Goal: Task Accomplishment & Management: Manage account settings

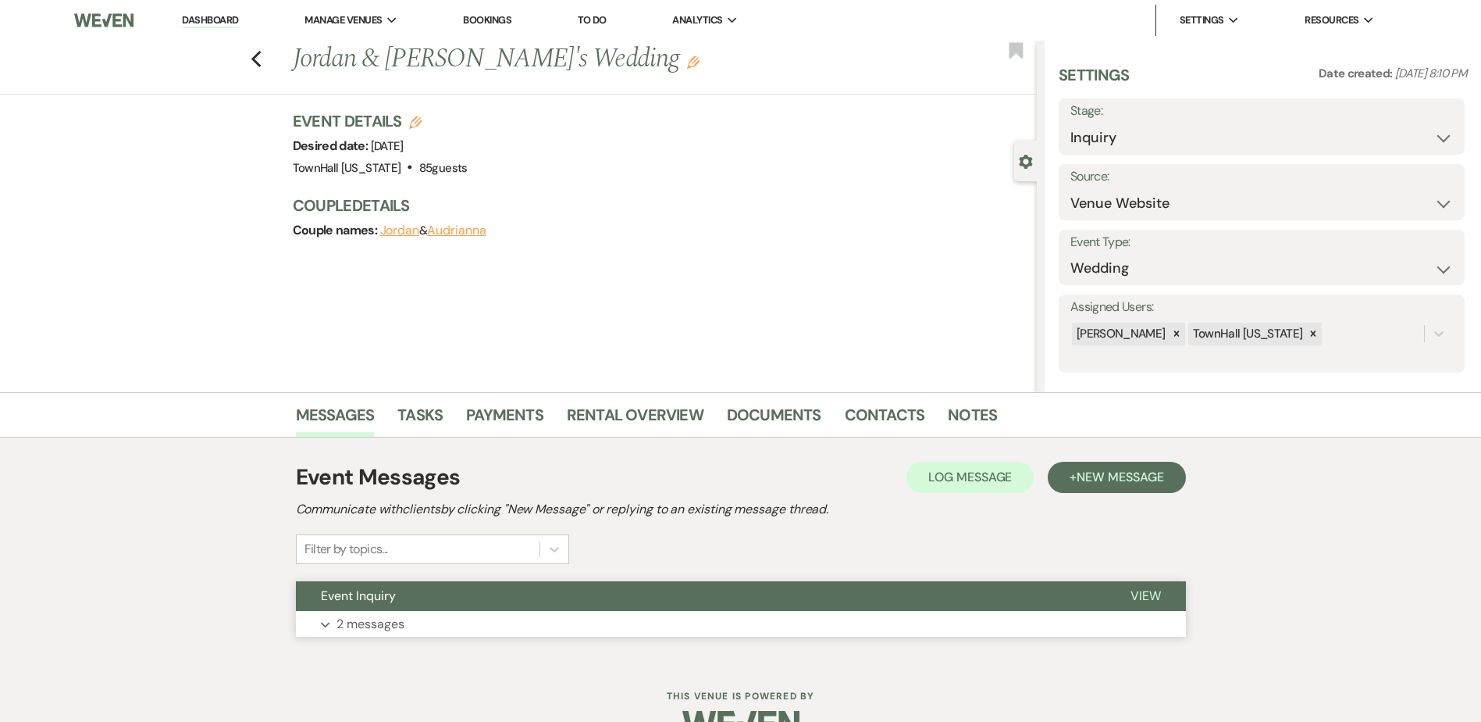
click at [333, 614] on button "Expand 2 messages" at bounding box center [741, 624] width 890 height 27
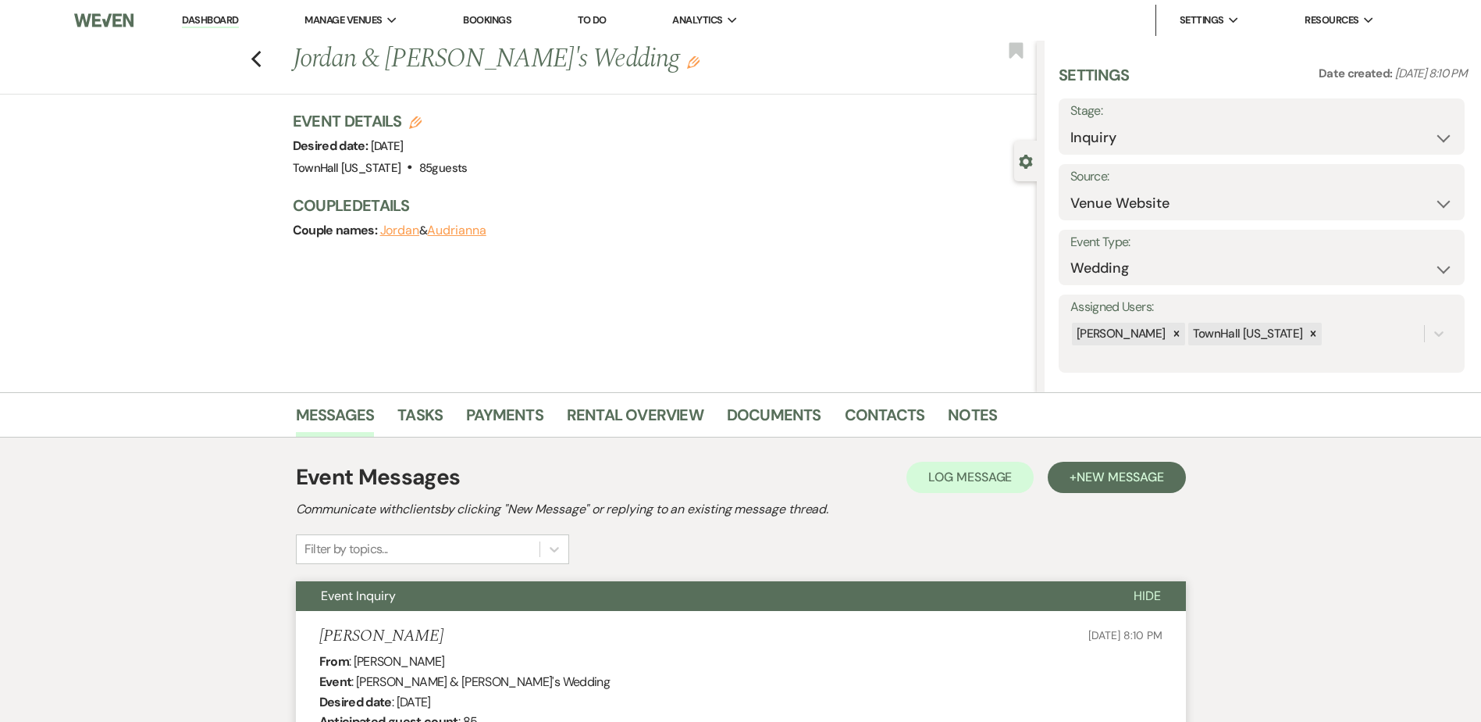
click at [214, 15] on link "Dashboard" at bounding box center [210, 20] width 56 height 15
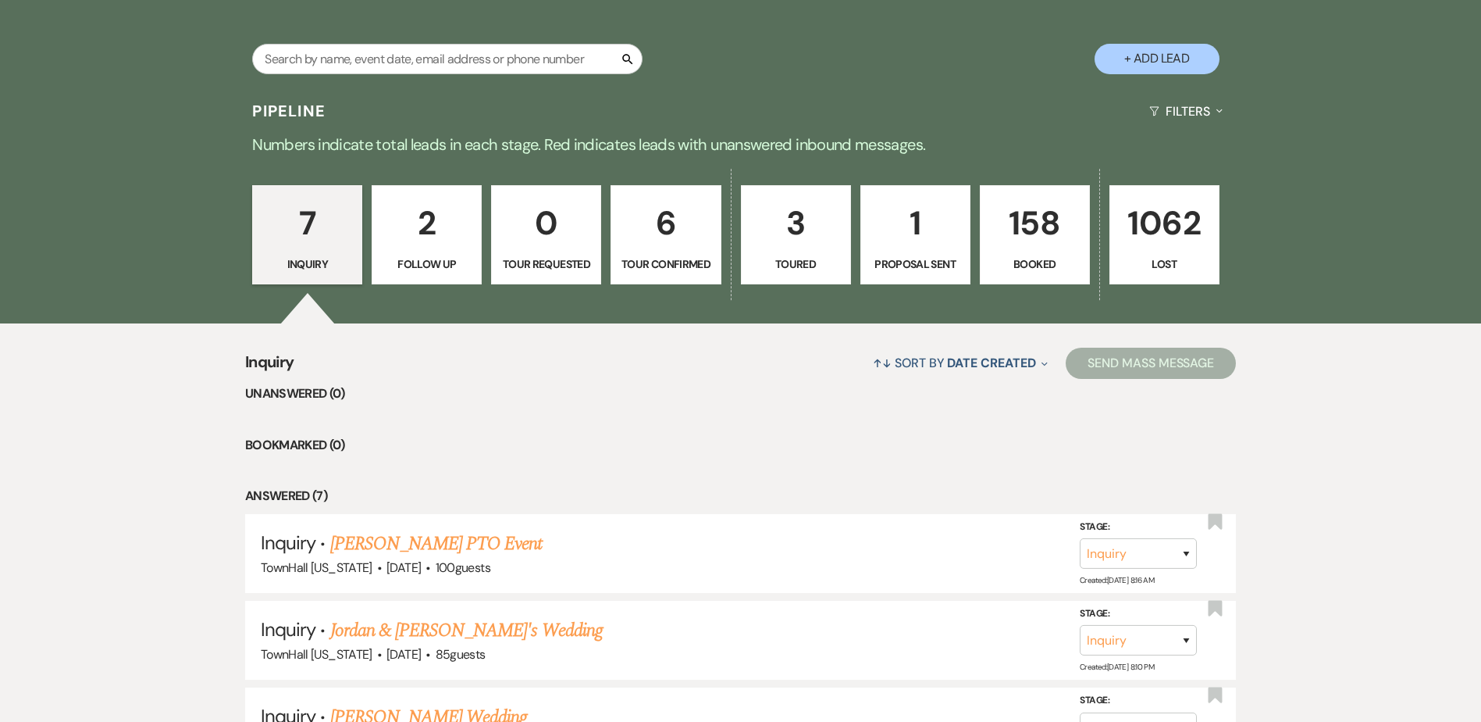
click at [1020, 198] on p "158" at bounding box center [1035, 223] width 90 height 52
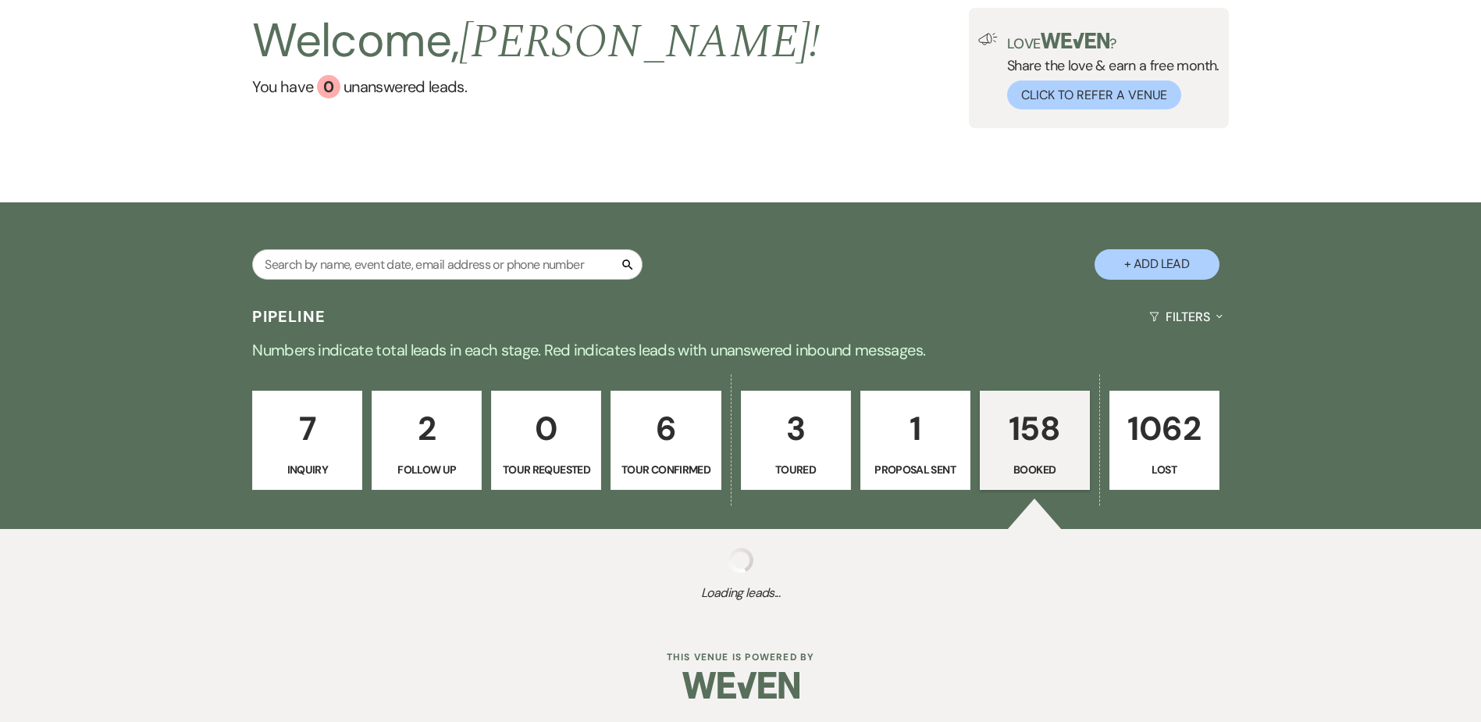
select select "7"
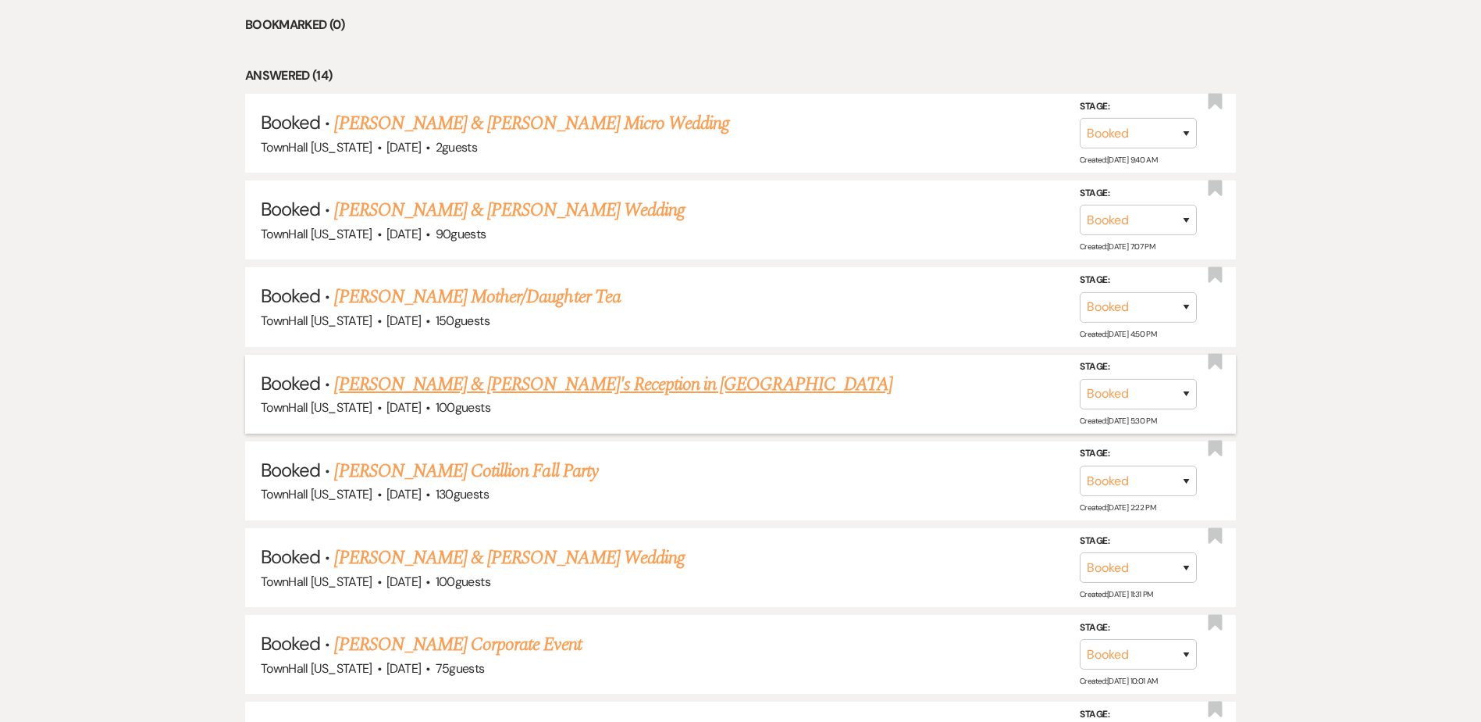
scroll to position [937, 0]
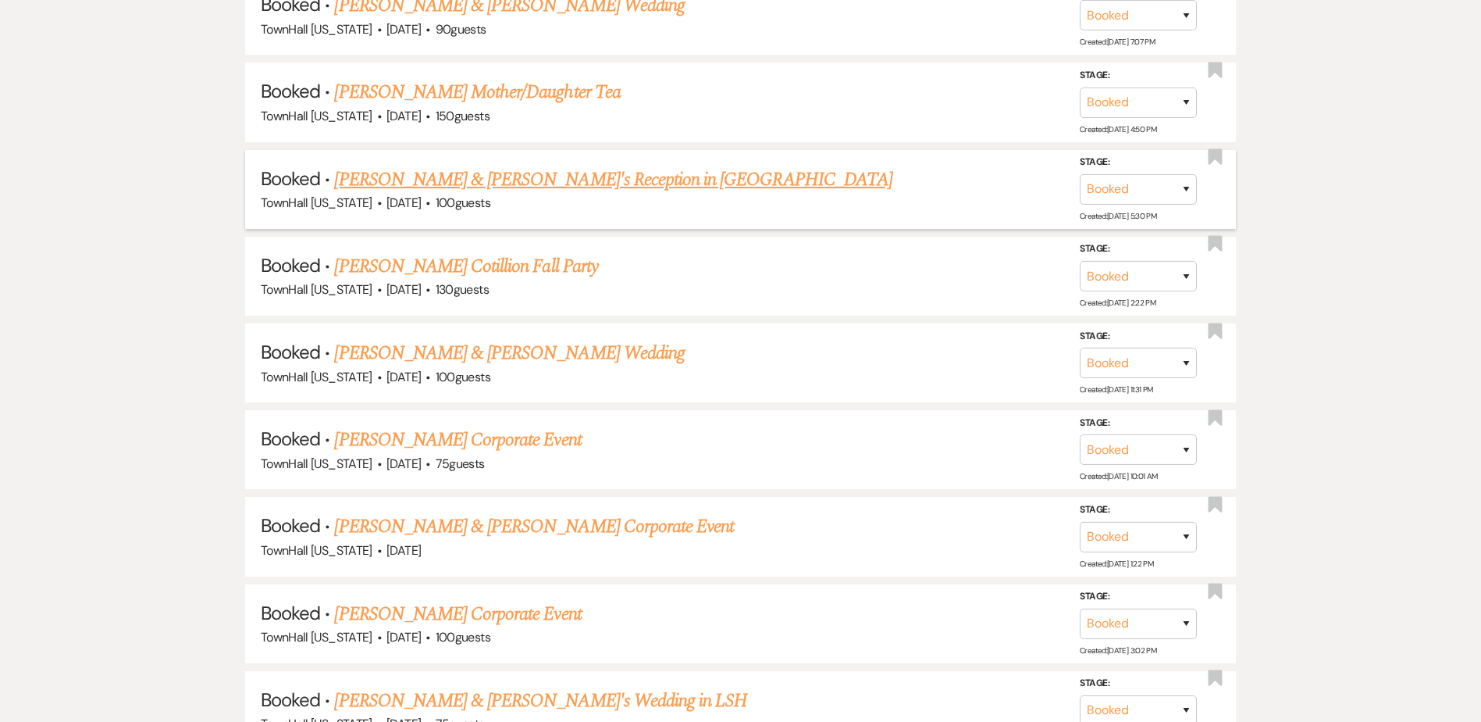
click at [540, 179] on link "John Lynch & Christine Cloud's Reception in Lone Star Hall" at bounding box center [613, 180] width 558 height 28
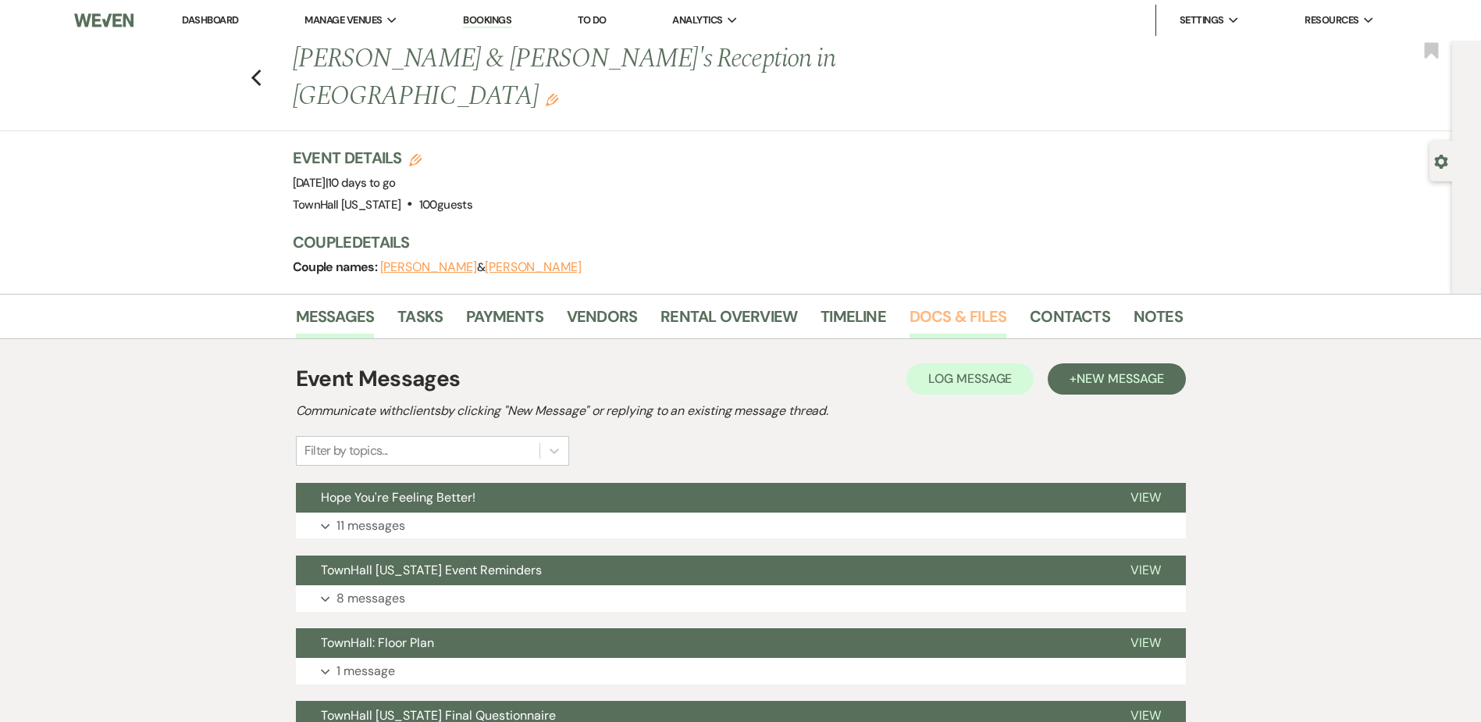
click at [936, 304] on link "Docs & Files" at bounding box center [958, 321] width 97 height 34
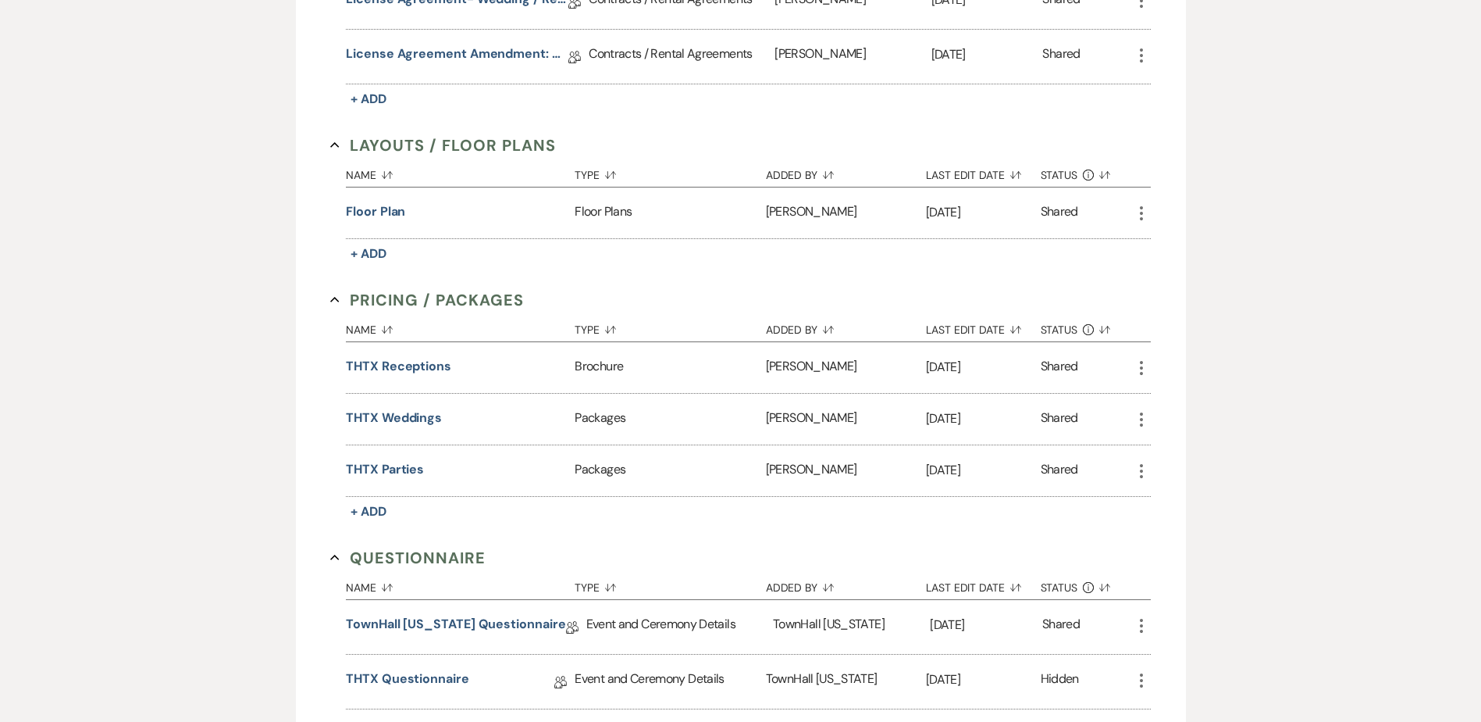
scroll to position [896, 0]
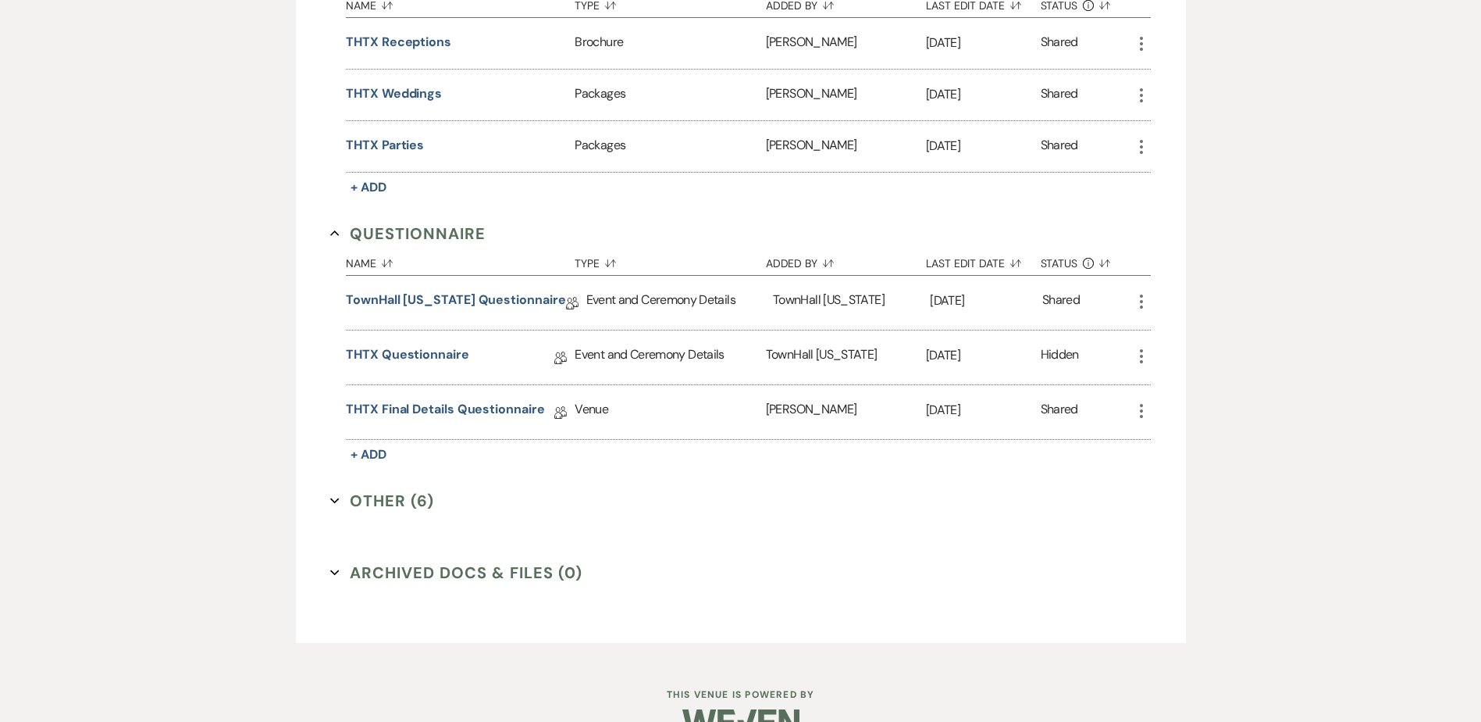
click at [386, 489] on button "Other (6) Expand" at bounding box center [382, 500] width 104 height 23
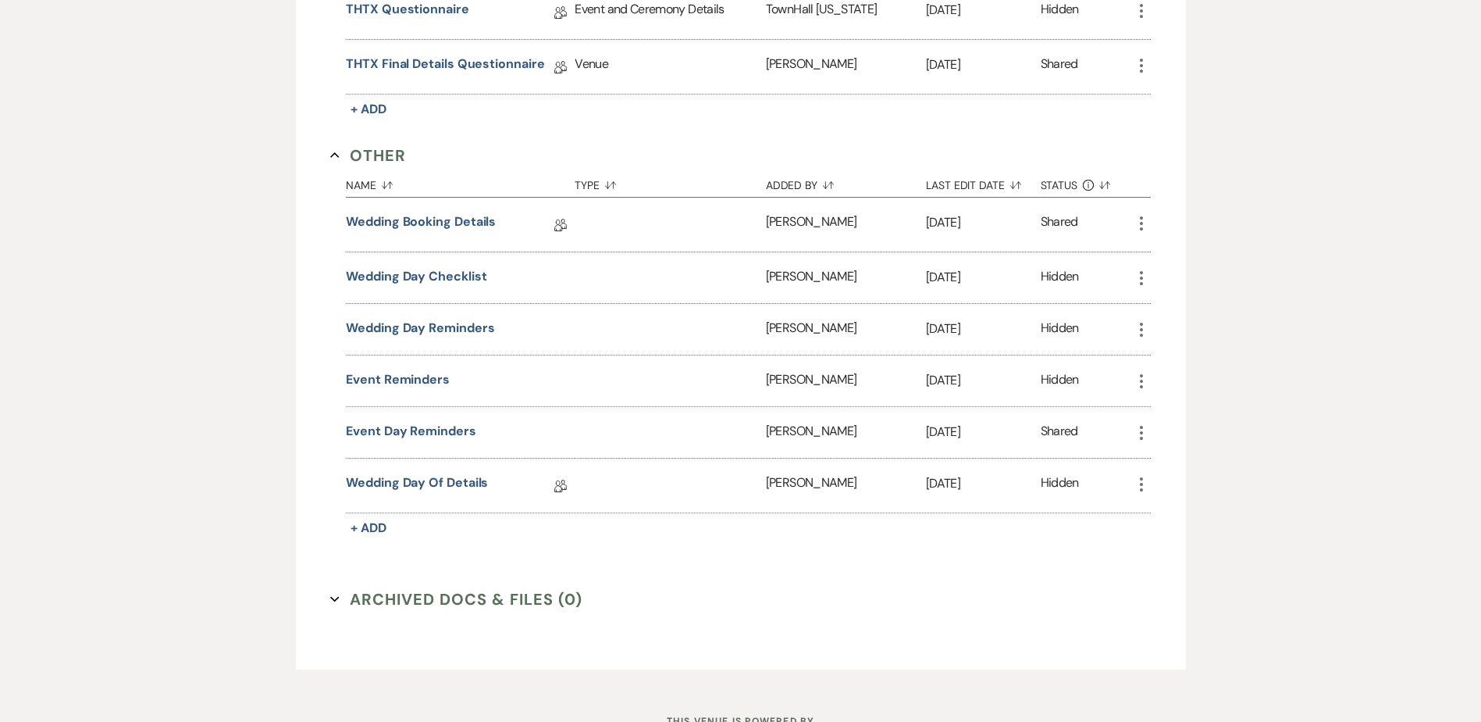
scroll to position [1268, 0]
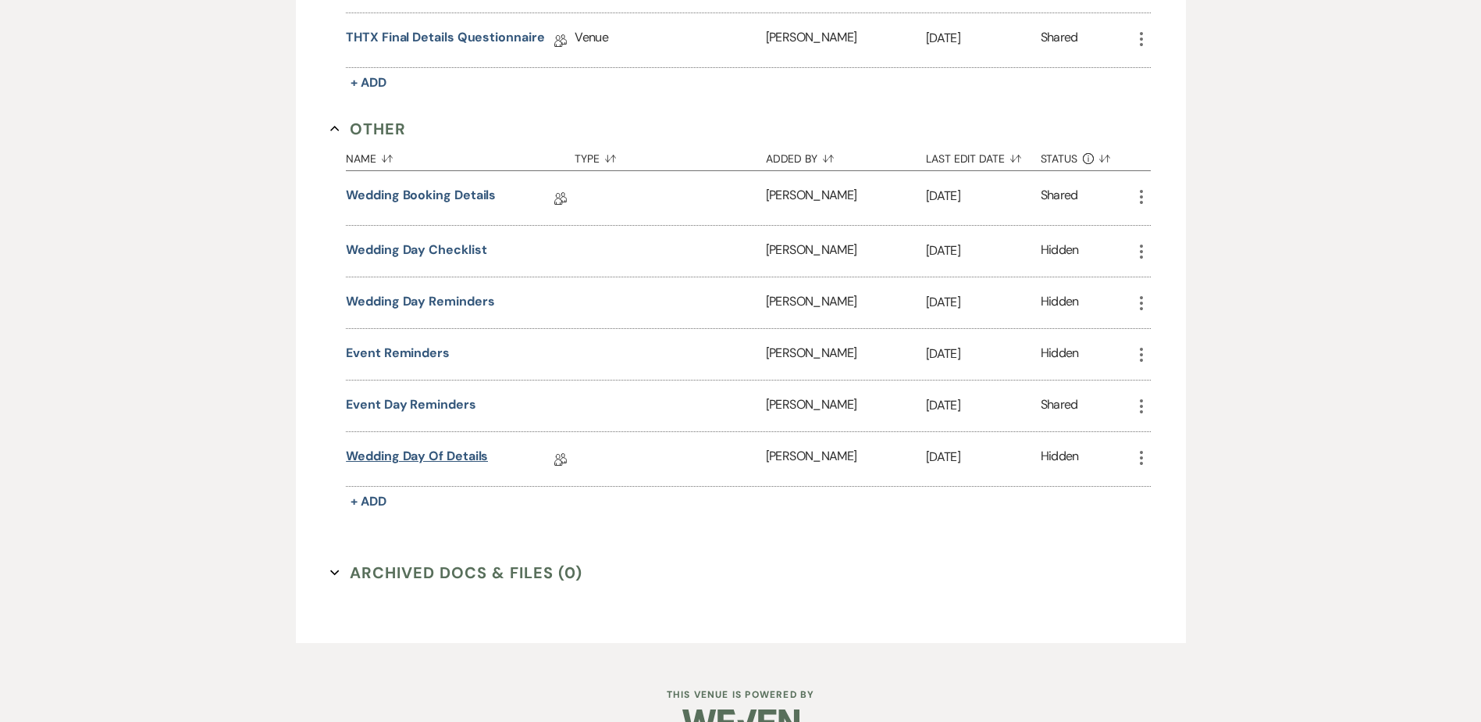
click at [419, 447] on link "Wedding Day Of Details" at bounding box center [417, 459] width 142 height 24
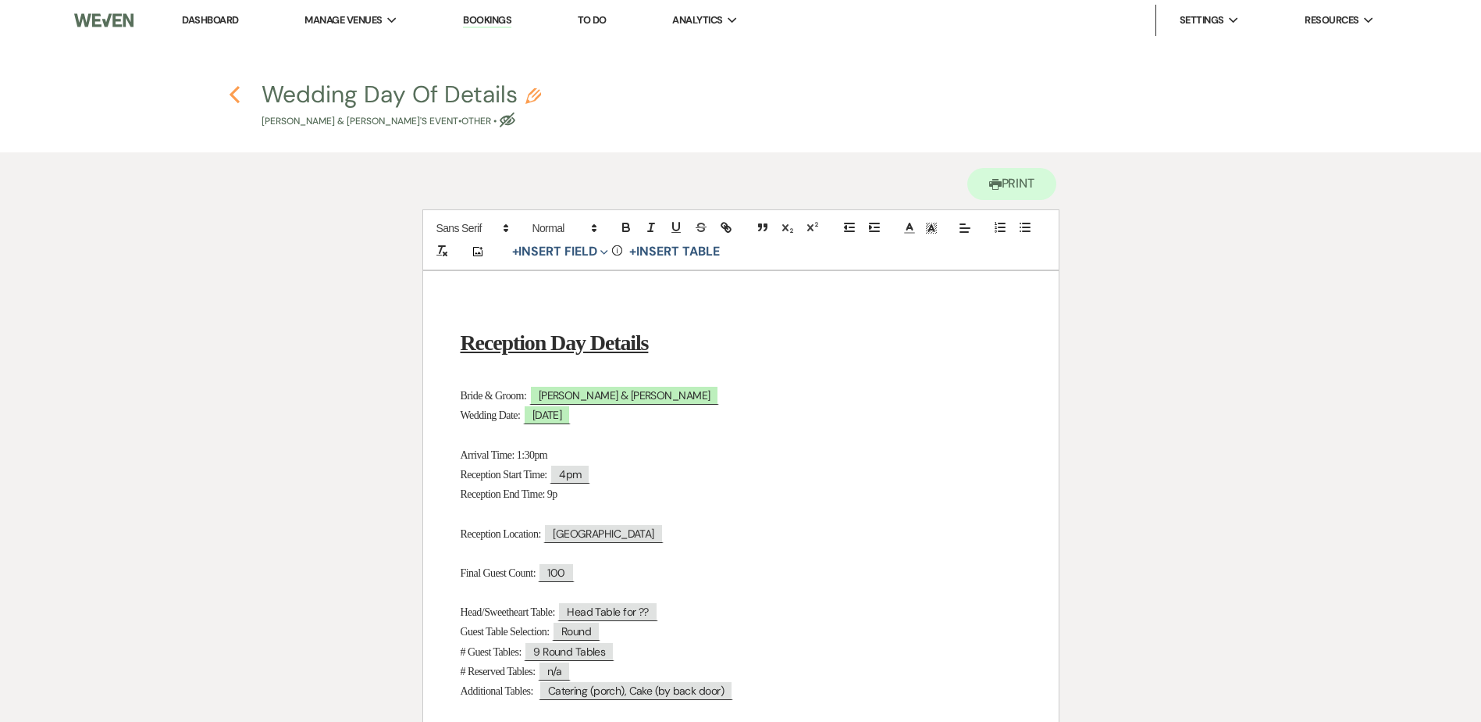
click at [237, 98] on icon "Previous" at bounding box center [235, 94] width 12 height 19
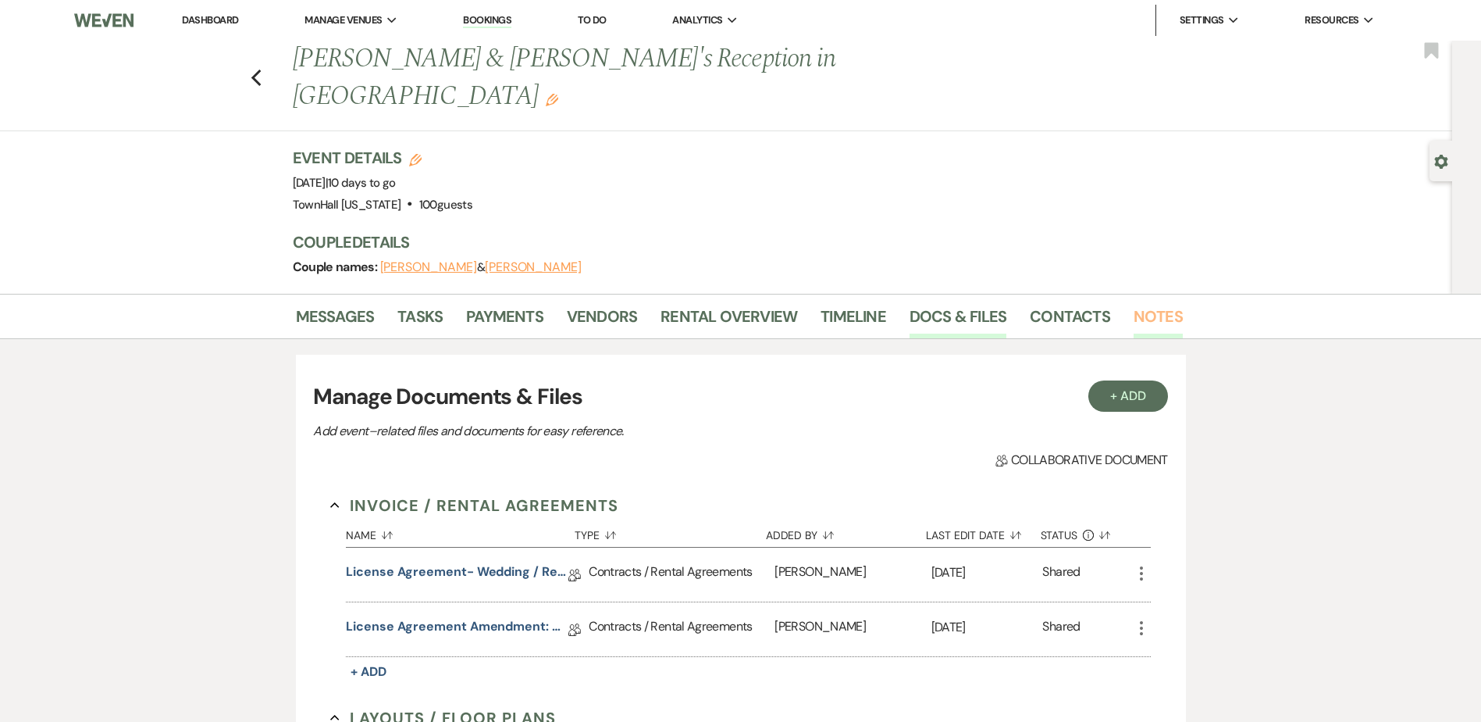
click at [1164, 304] on link "Notes" at bounding box center [1158, 321] width 49 height 34
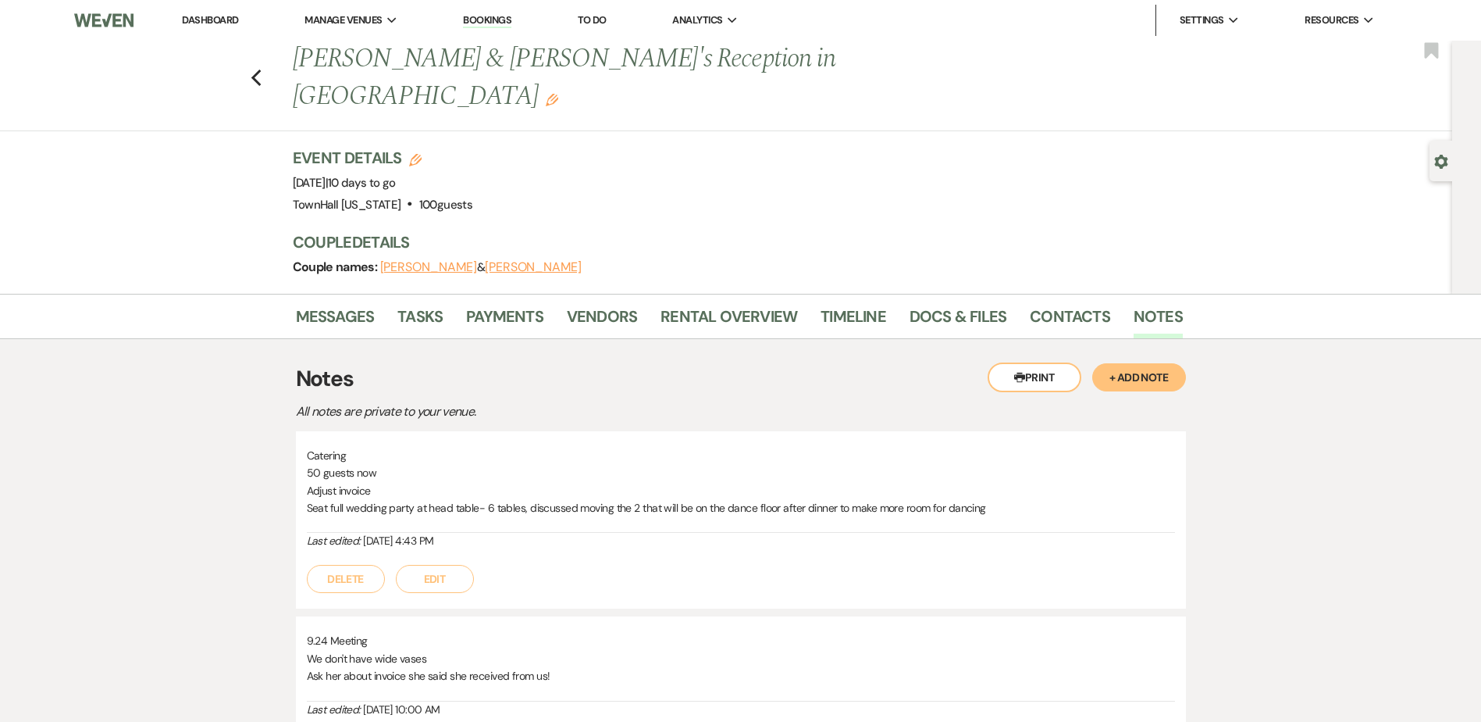
click at [1168, 363] on button "+ Add Note" at bounding box center [1139, 377] width 94 height 28
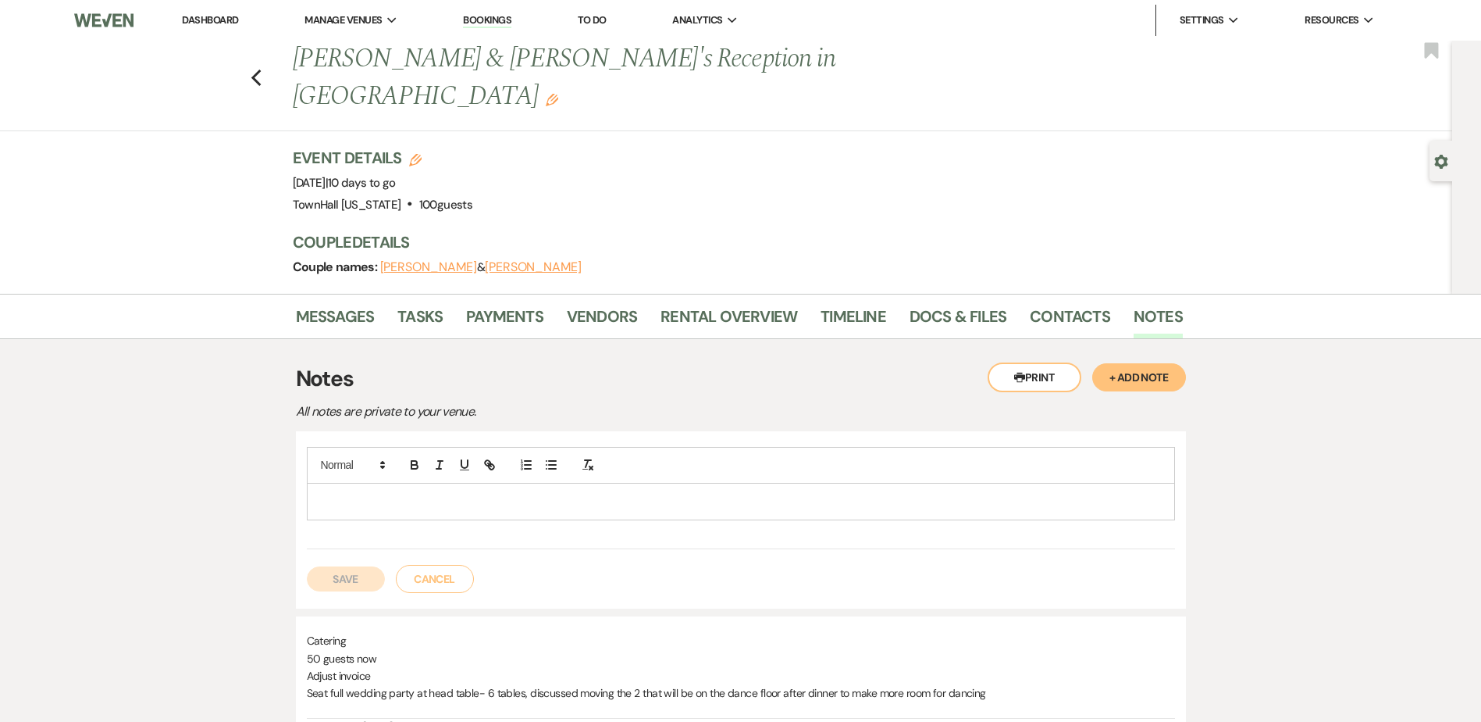
click at [372, 493] on p at bounding box center [740, 501] width 843 height 17
click at [347, 566] on button "Save" at bounding box center [346, 578] width 78 height 25
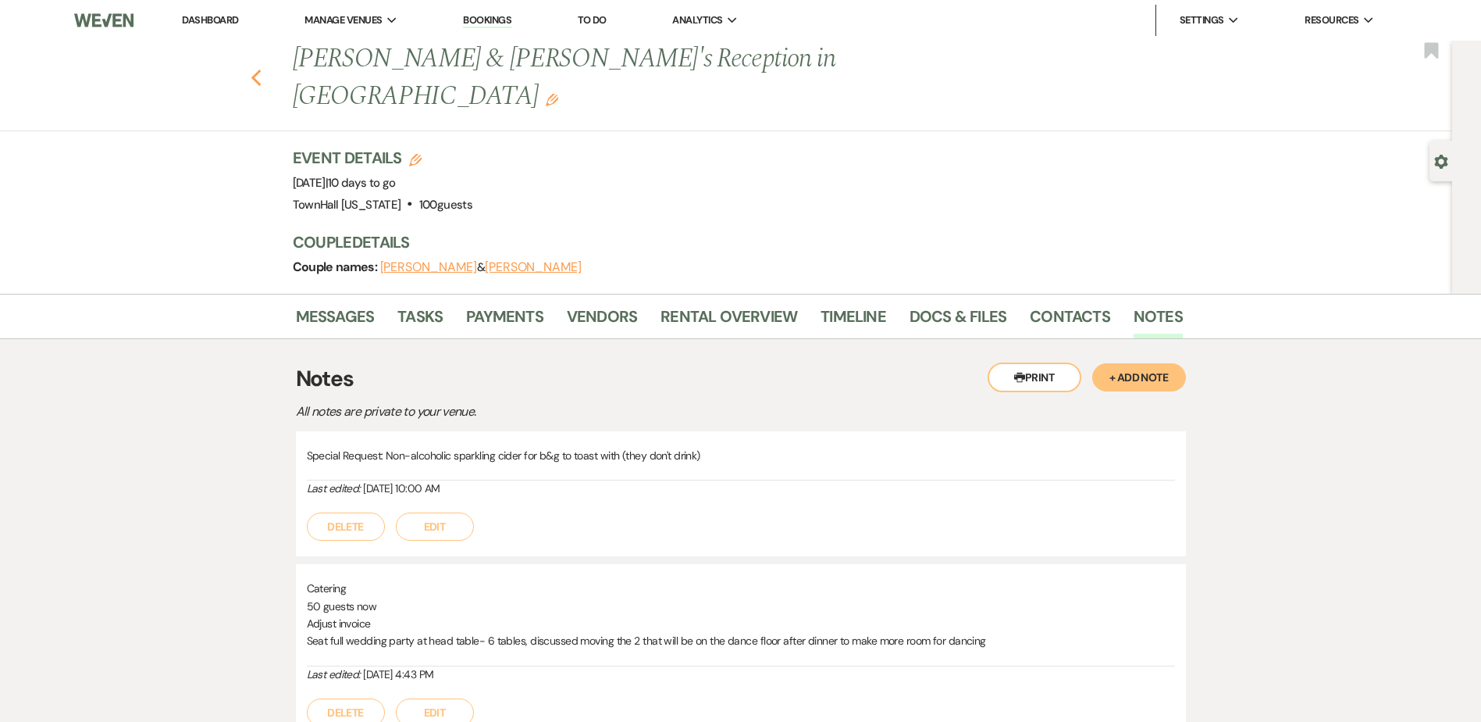
click at [261, 70] on use "button" at bounding box center [256, 78] width 10 height 17
select select "7"
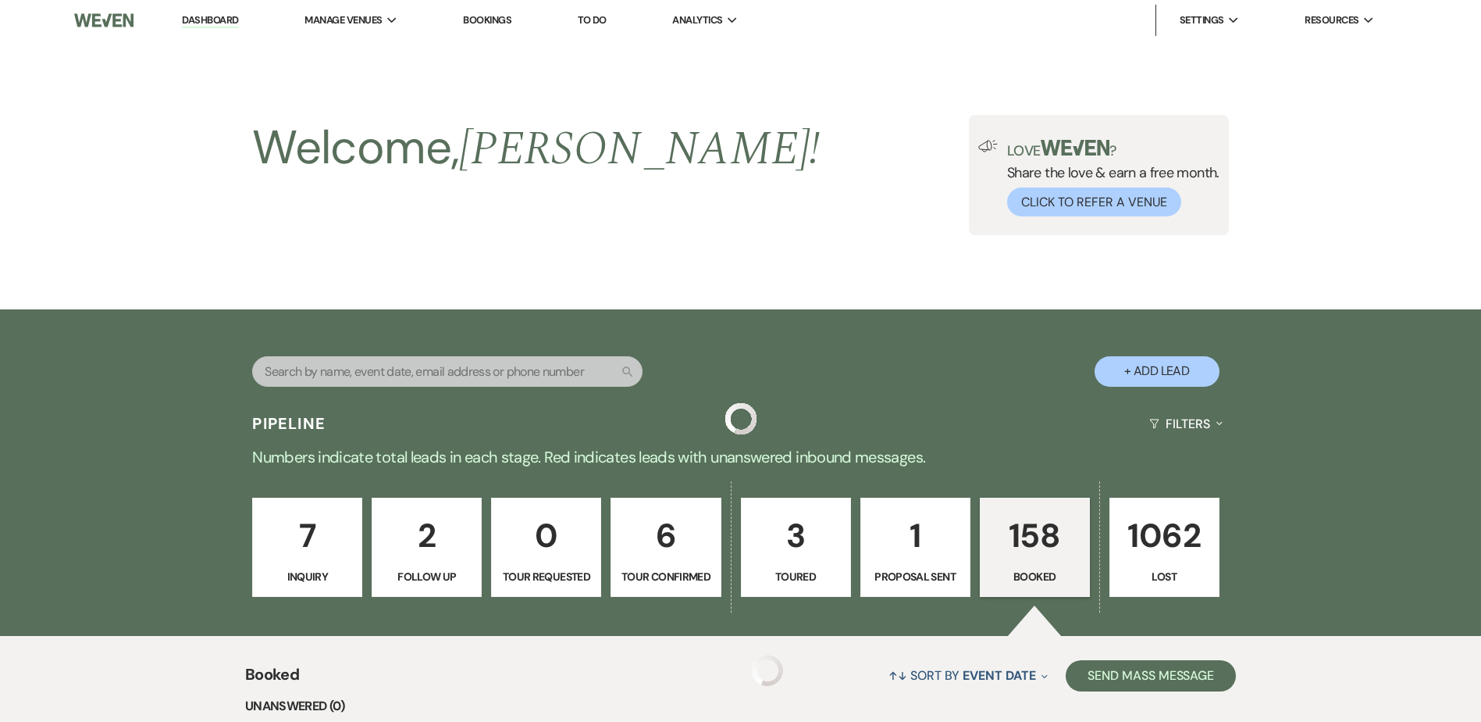
scroll to position [937, 0]
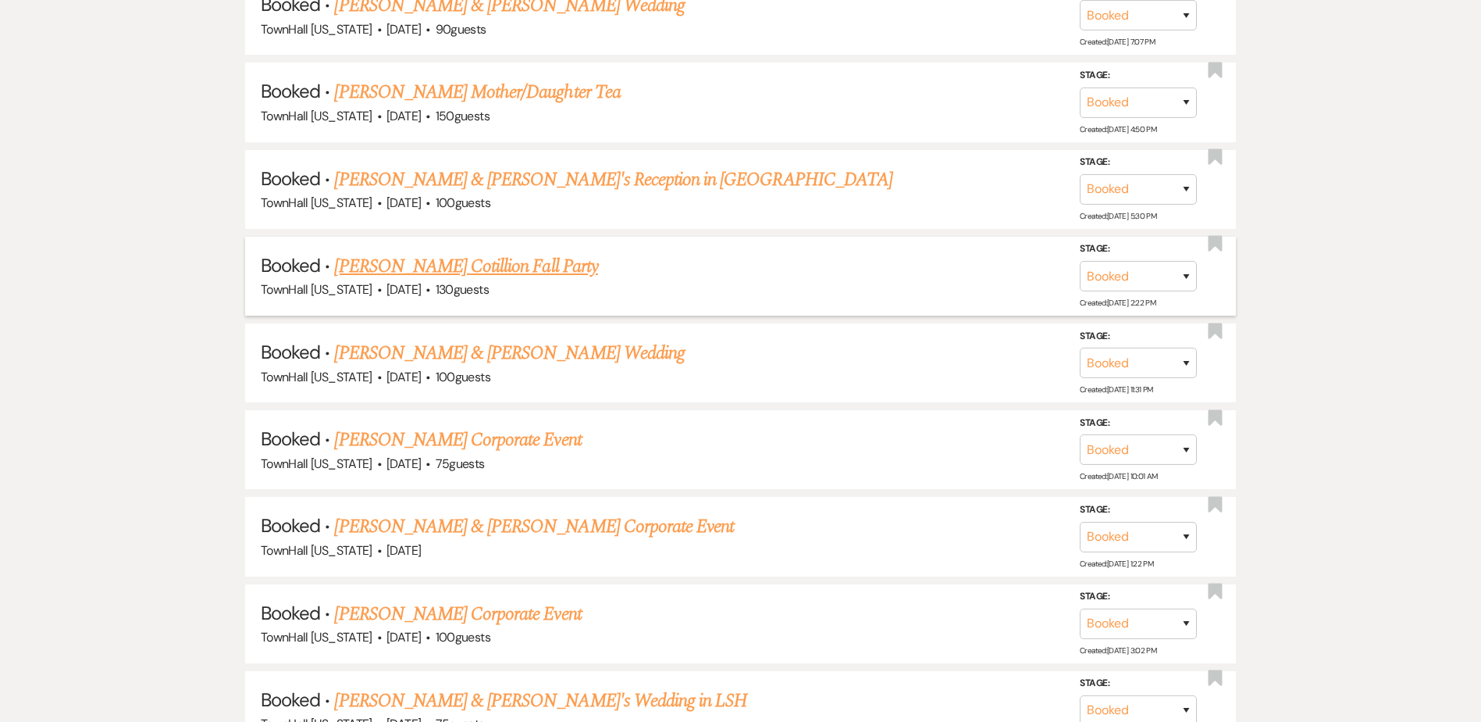
click at [363, 266] on link "Alisa Heath's Jr Cotillion Fall Party" at bounding box center [465, 266] width 263 height 28
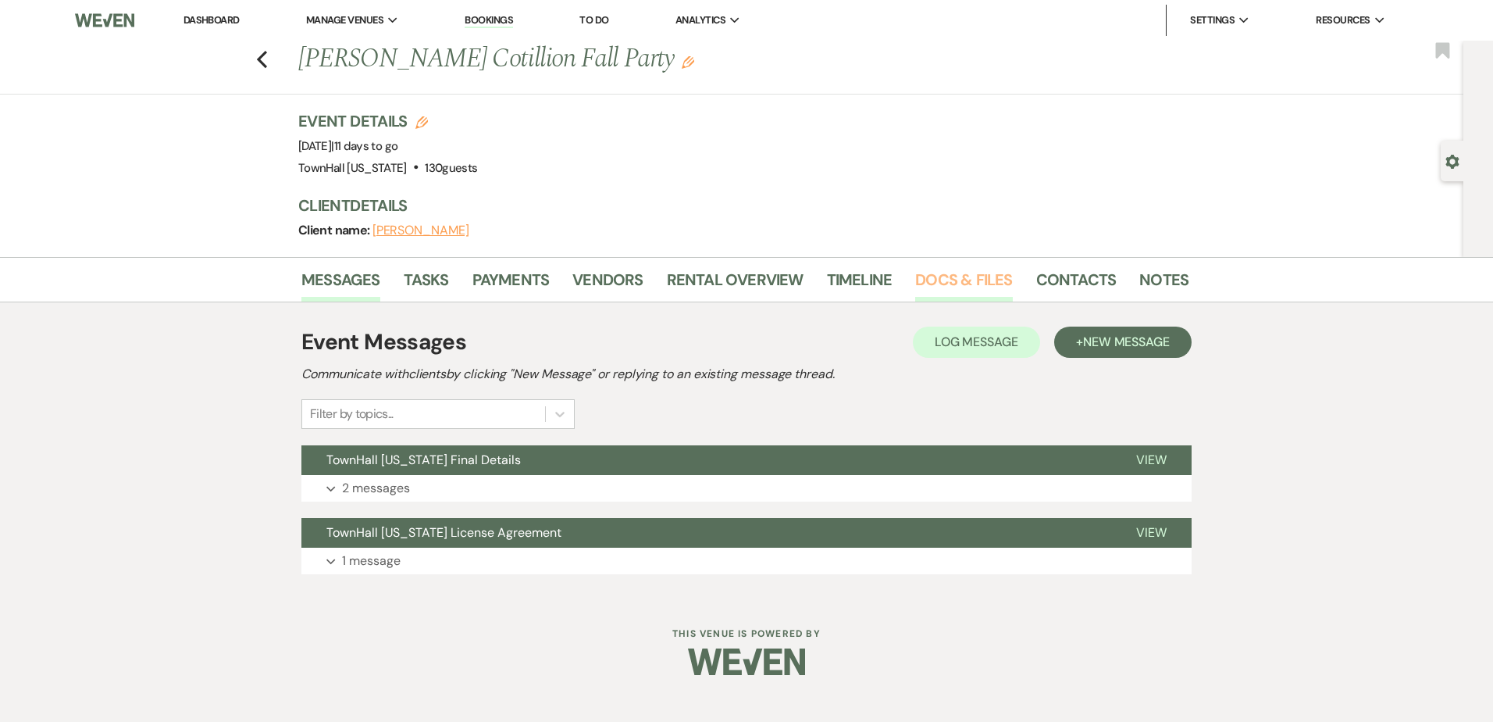
click at [946, 280] on link "Docs & Files" at bounding box center [963, 284] width 97 height 34
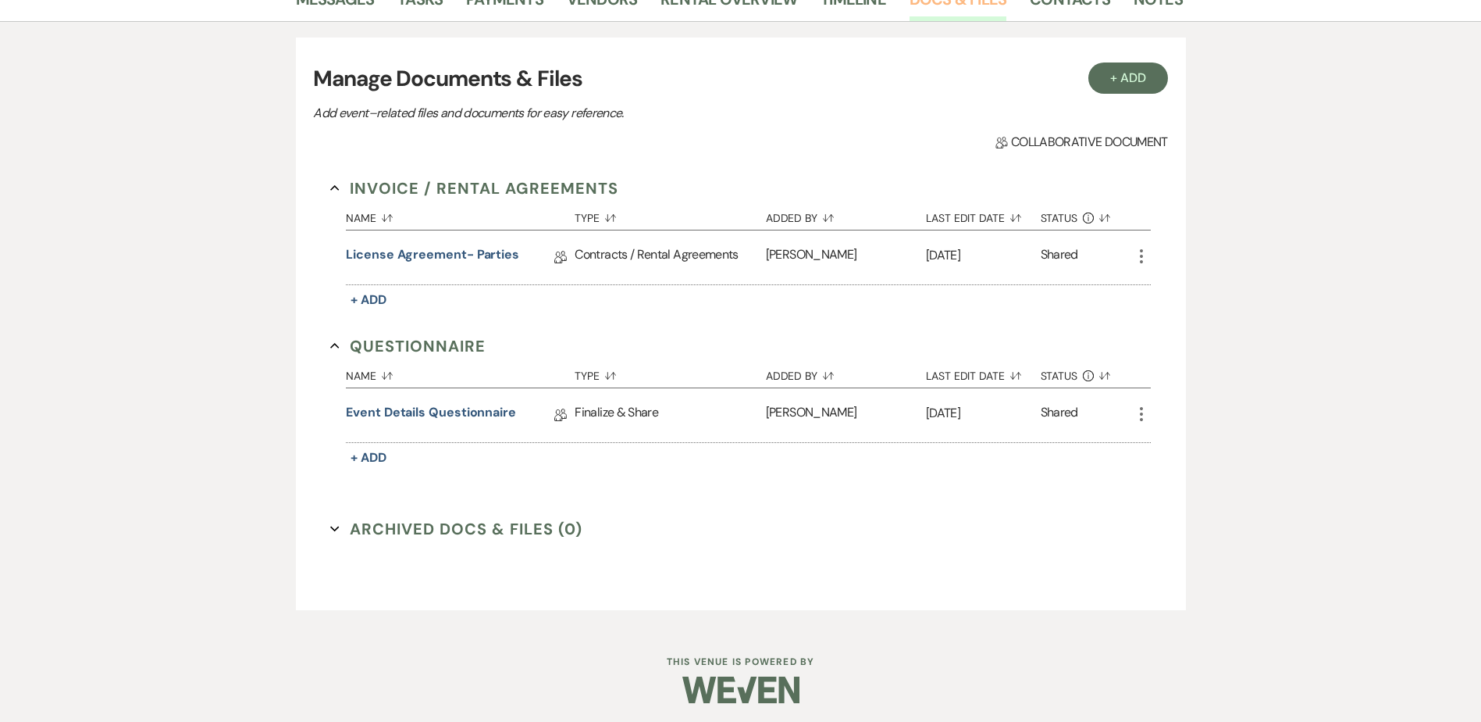
scroll to position [285, 0]
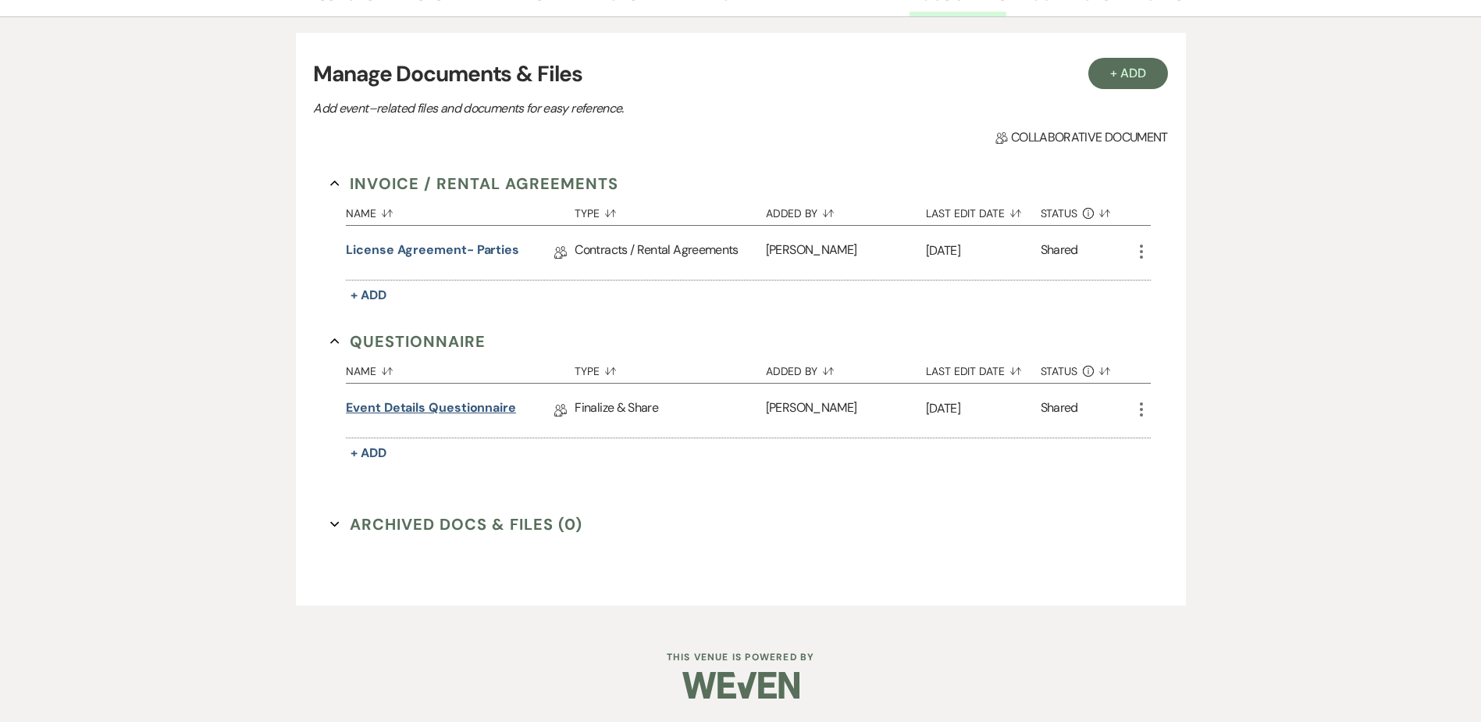
click at [396, 402] on link "Event Details Questionnaire" at bounding box center [431, 410] width 170 height 24
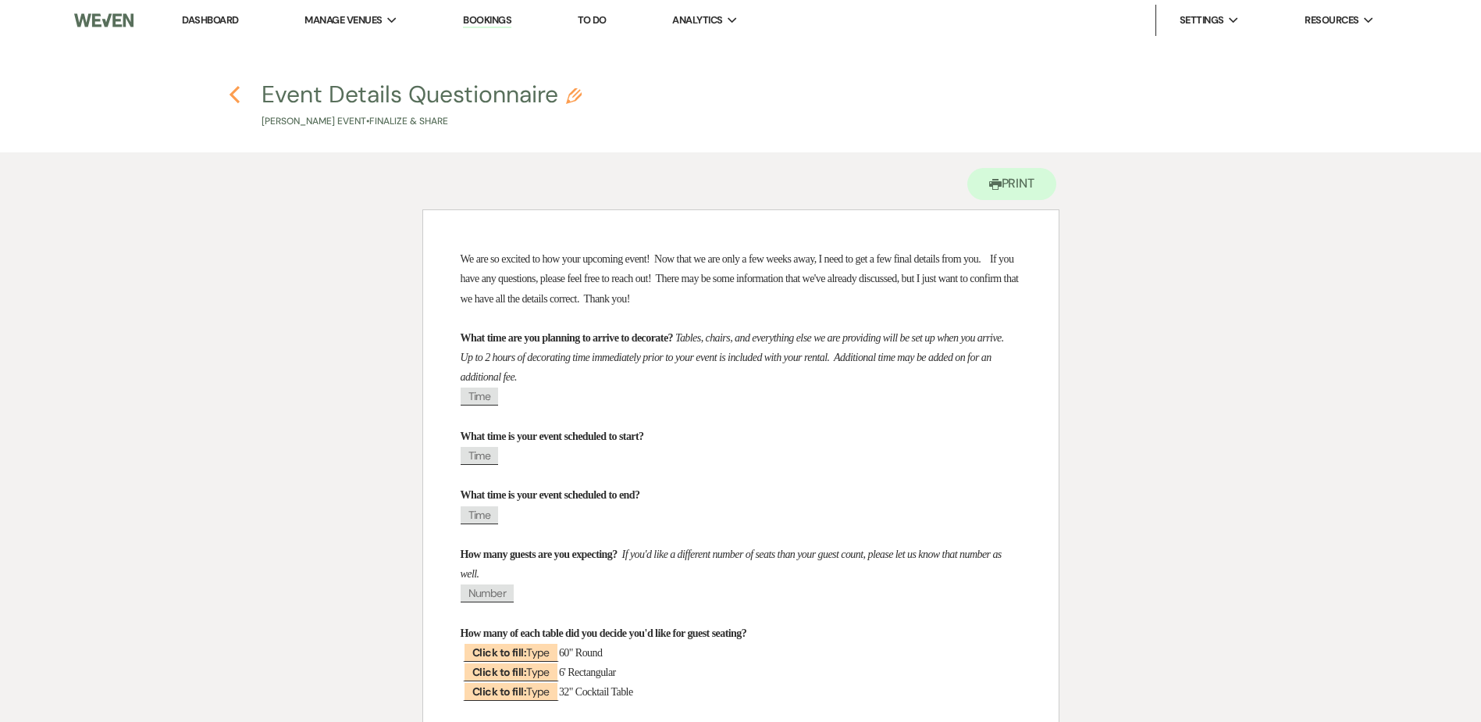
click at [233, 91] on use "button" at bounding box center [235, 94] width 10 height 17
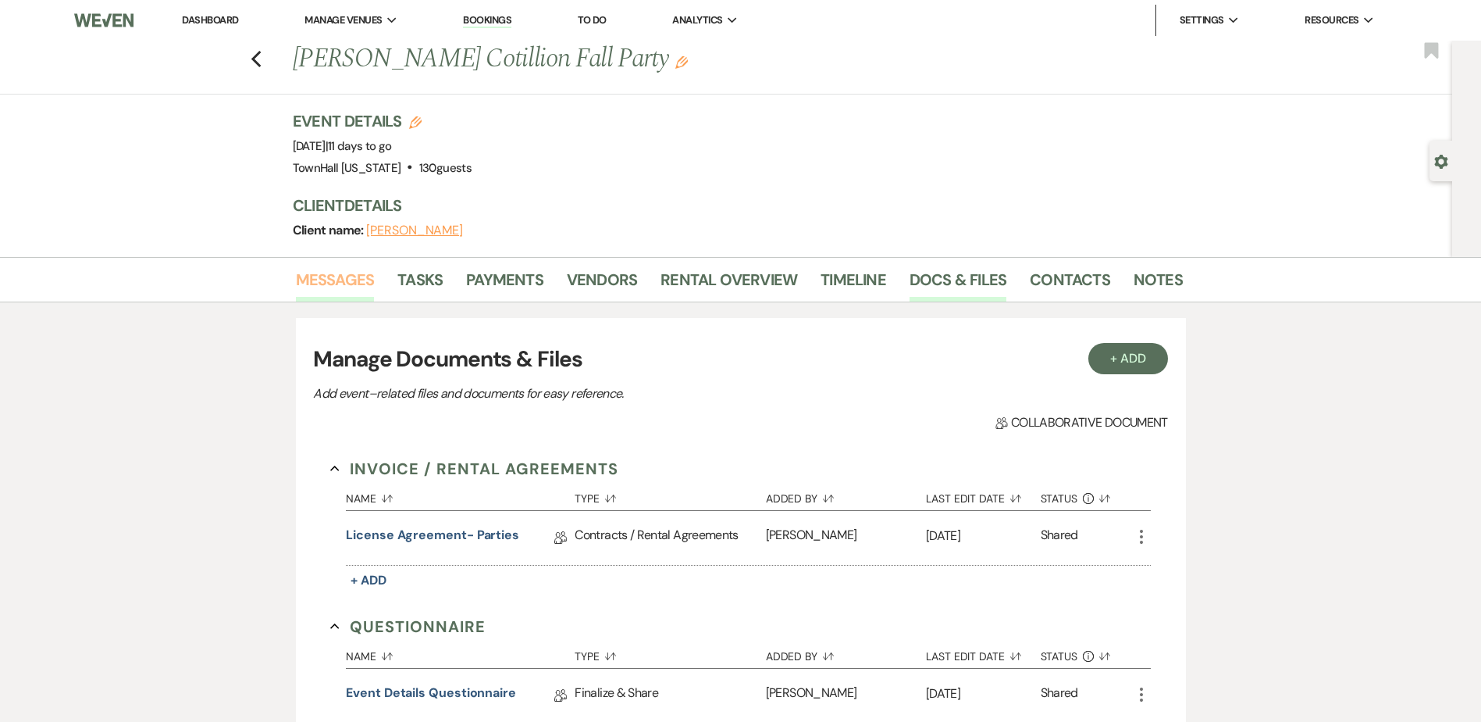
click at [355, 276] on link "Messages" at bounding box center [335, 284] width 79 height 34
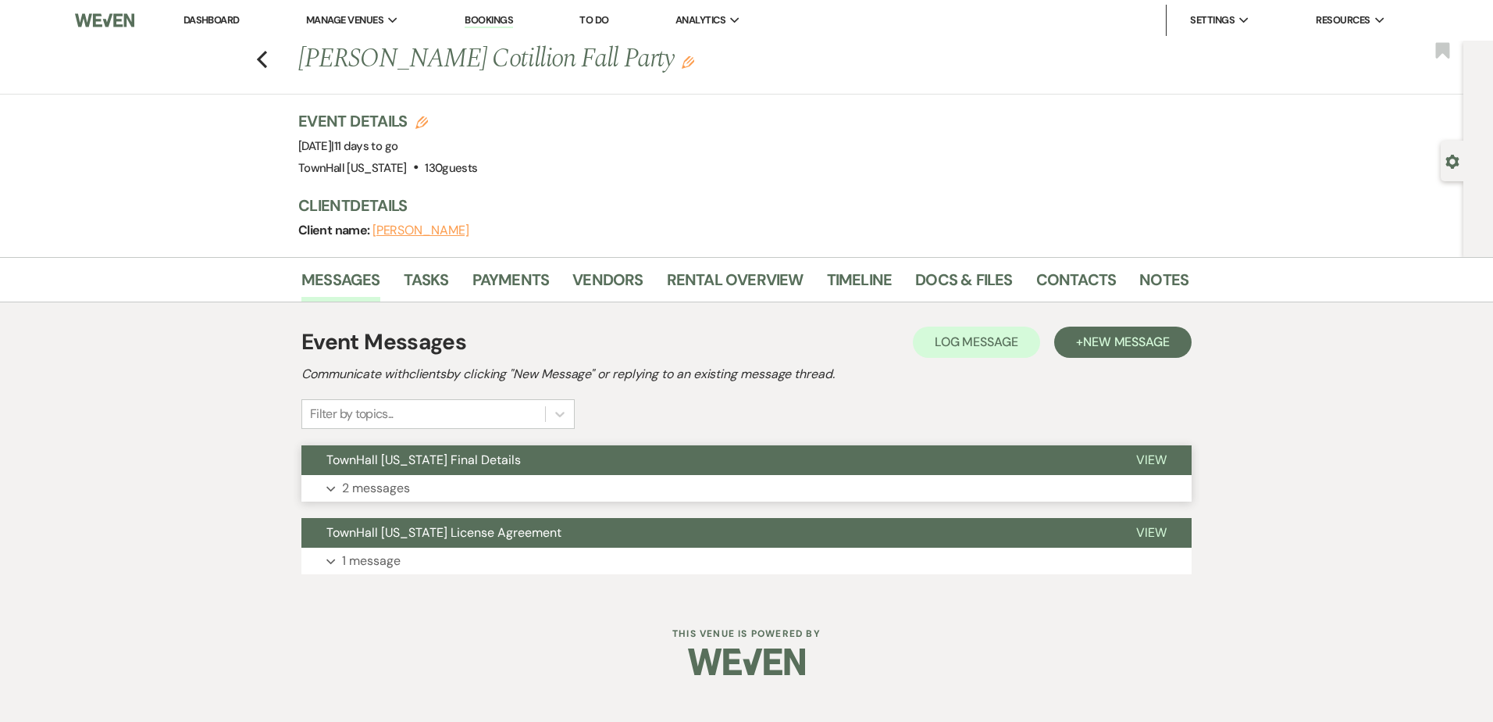
click at [397, 472] on button "TownHall Texas Final Details" at bounding box center [706, 460] width 810 height 30
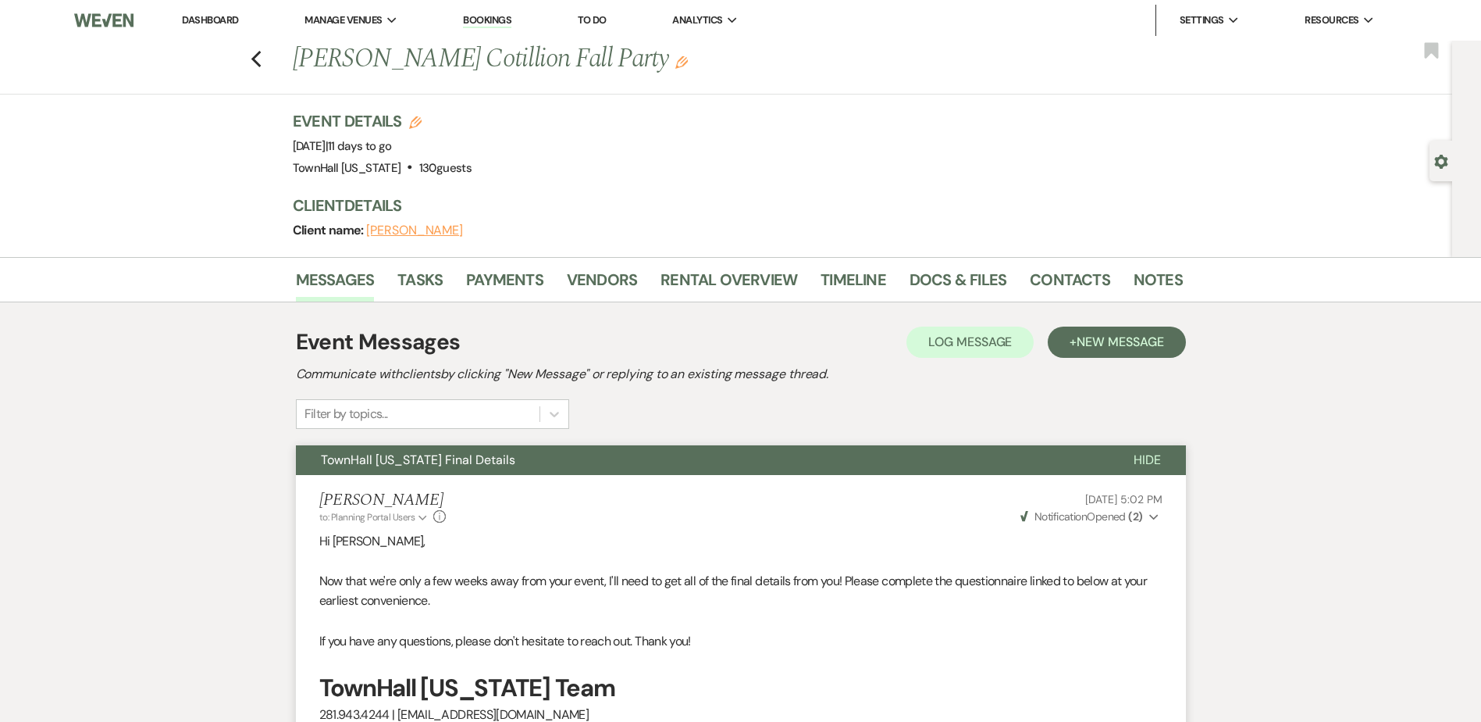
click at [255, 57] on div "Previous Alisa Heath's Jr Cotillion Fall Party Edit Bookmark" at bounding box center [722, 68] width 1460 height 54
click at [262, 59] on icon "Previous" at bounding box center [257, 59] width 12 height 19
select select "7"
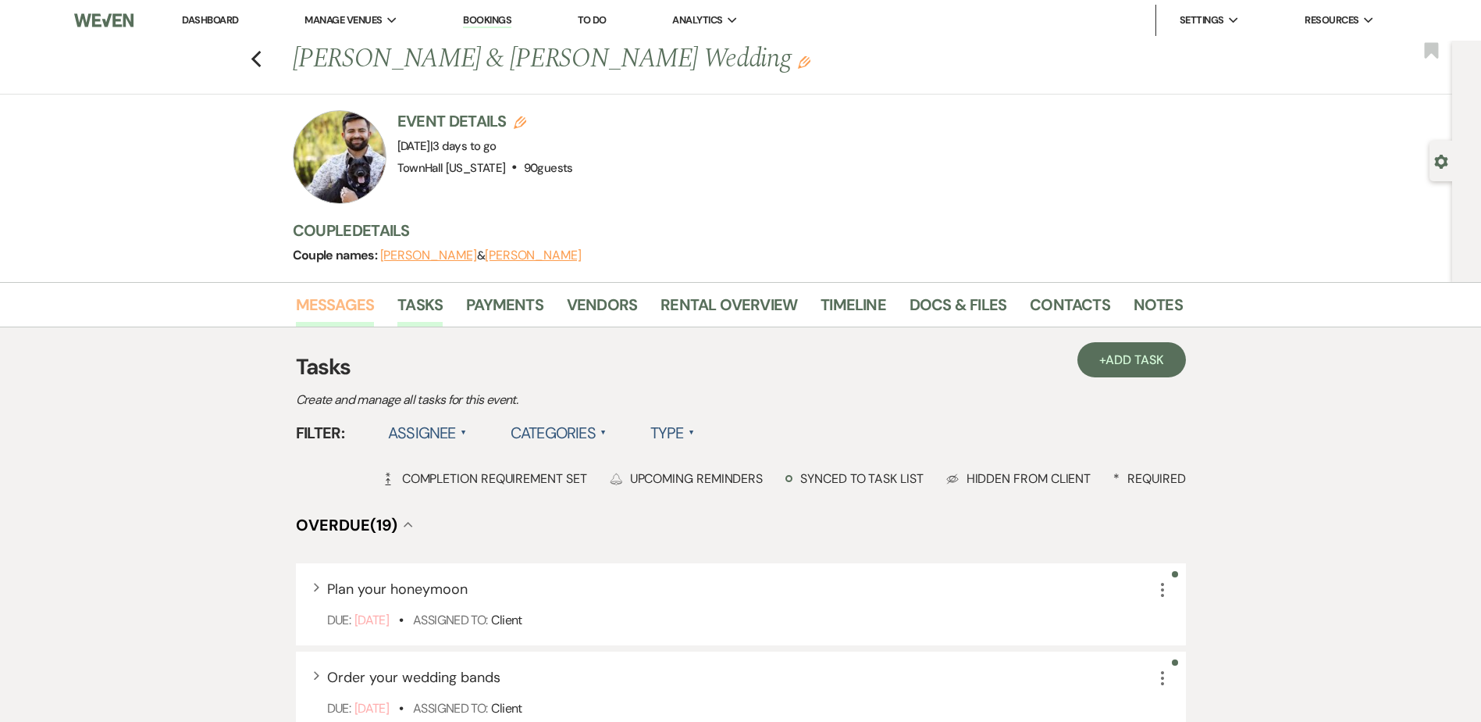
click at [342, 312] on link "Messages" at bounding box center [335, 309] width 79 height 34
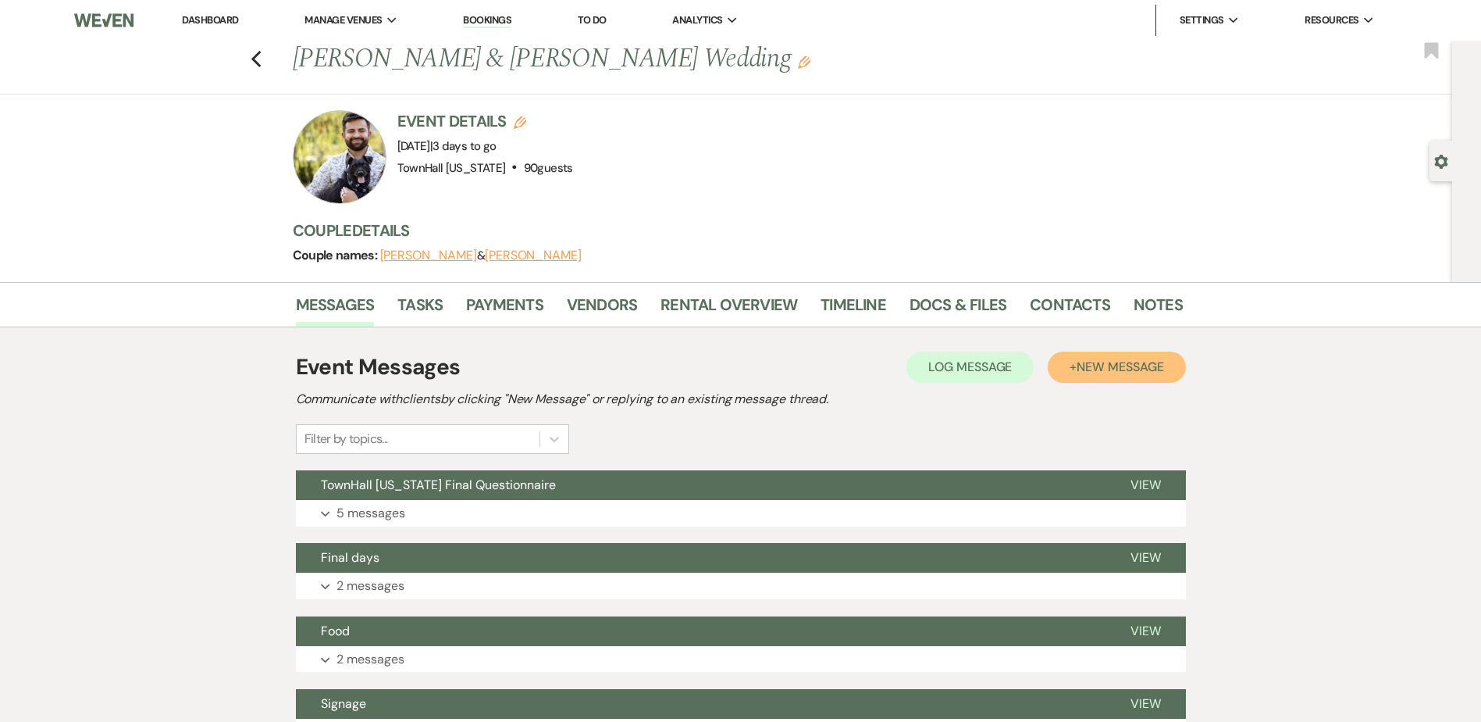
click at [1086, 368] on span "New Message" at bounding box center [1120, 366] width 87 height 16
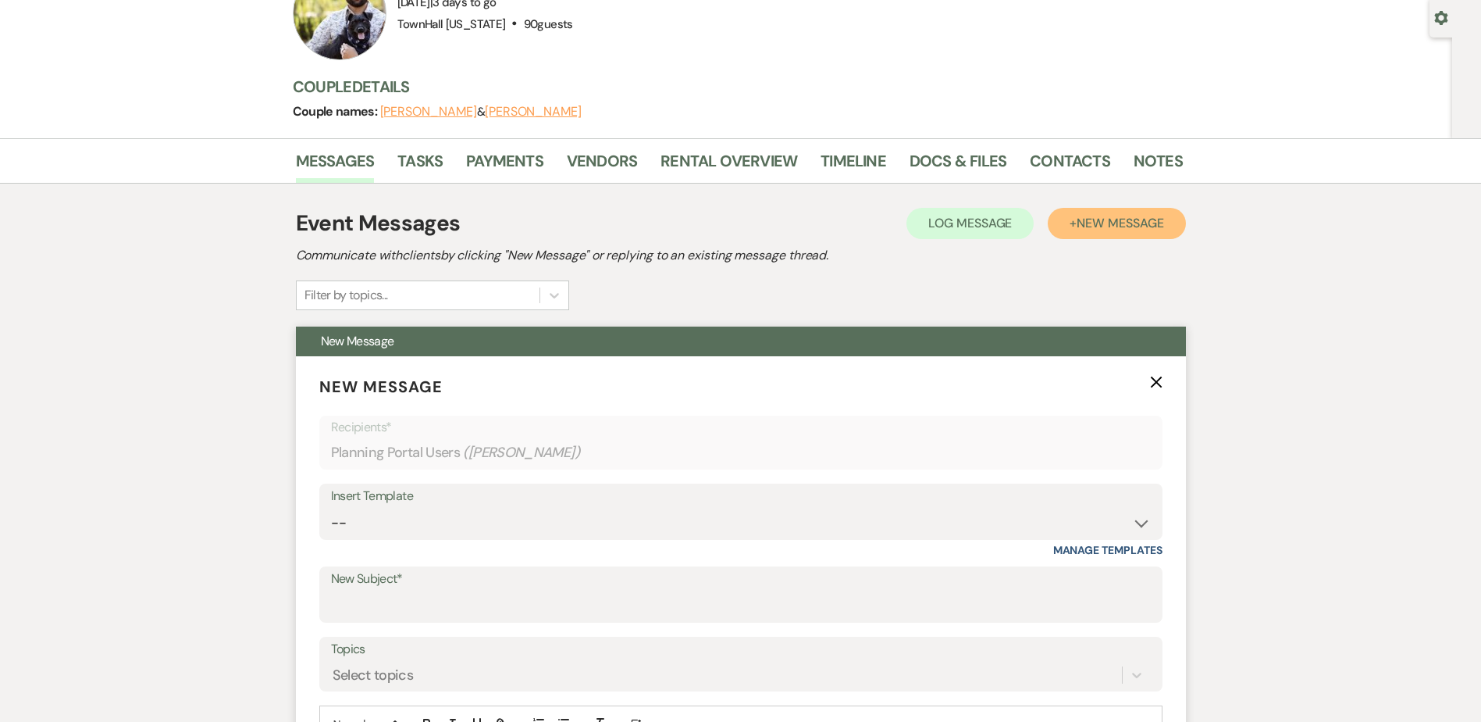
scroll to position [469, 0]
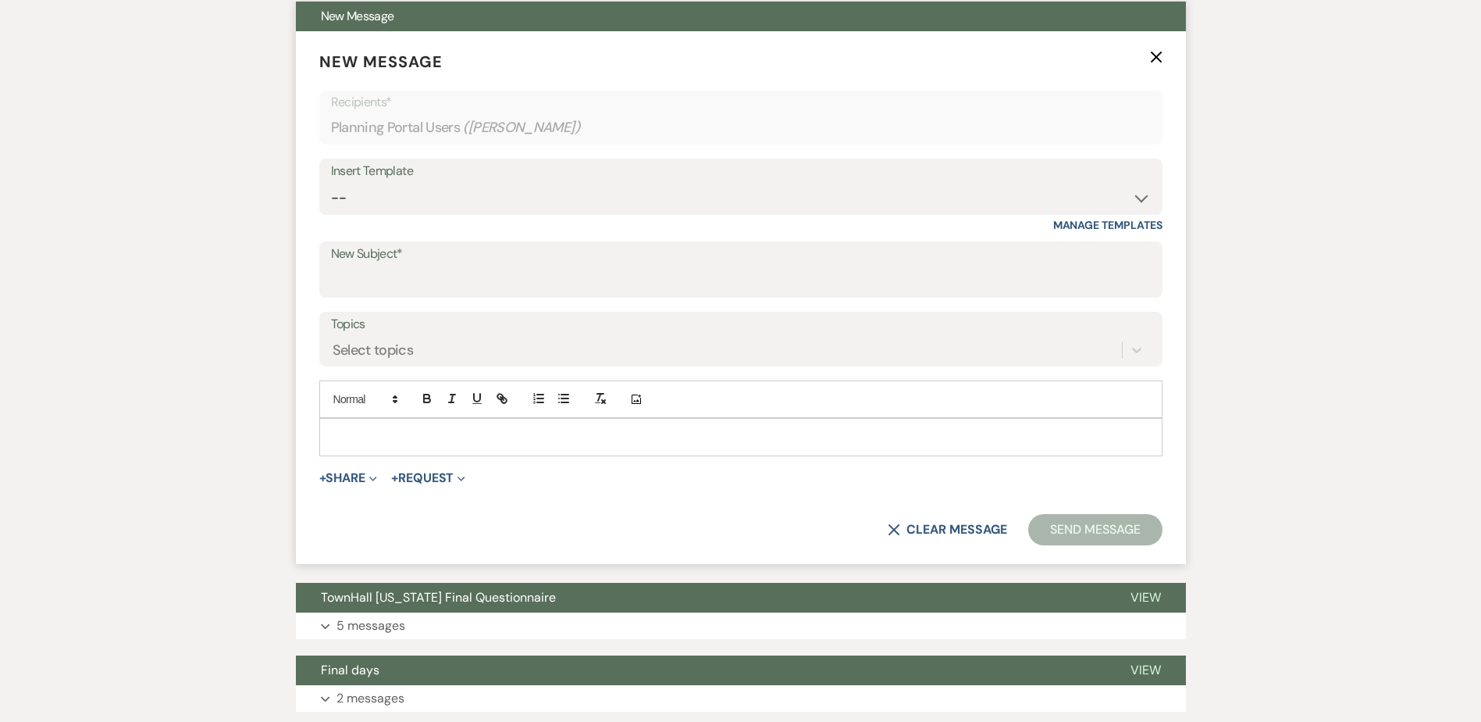
click at [377, 180] on div "Insert Template" at bounding box center [741, 171] width 820 height 23
click at [377, 192] on select "-- Wedding Inquiry Follow Up: 2-3 days after initial lead- Avg Cost + Albums Th…" at bounding box center [741, 198] width 820 height 30
select select "1515"
click at [331, 183] on select "-- Wedding Inquiry Follow Up: 2-3 days after initial lead- Avg Cost + Albums Th…" at bounding box center [741, 198] width 820 height 30
type input "TownHall Texas Wedding Day Reminders & Checklist!"
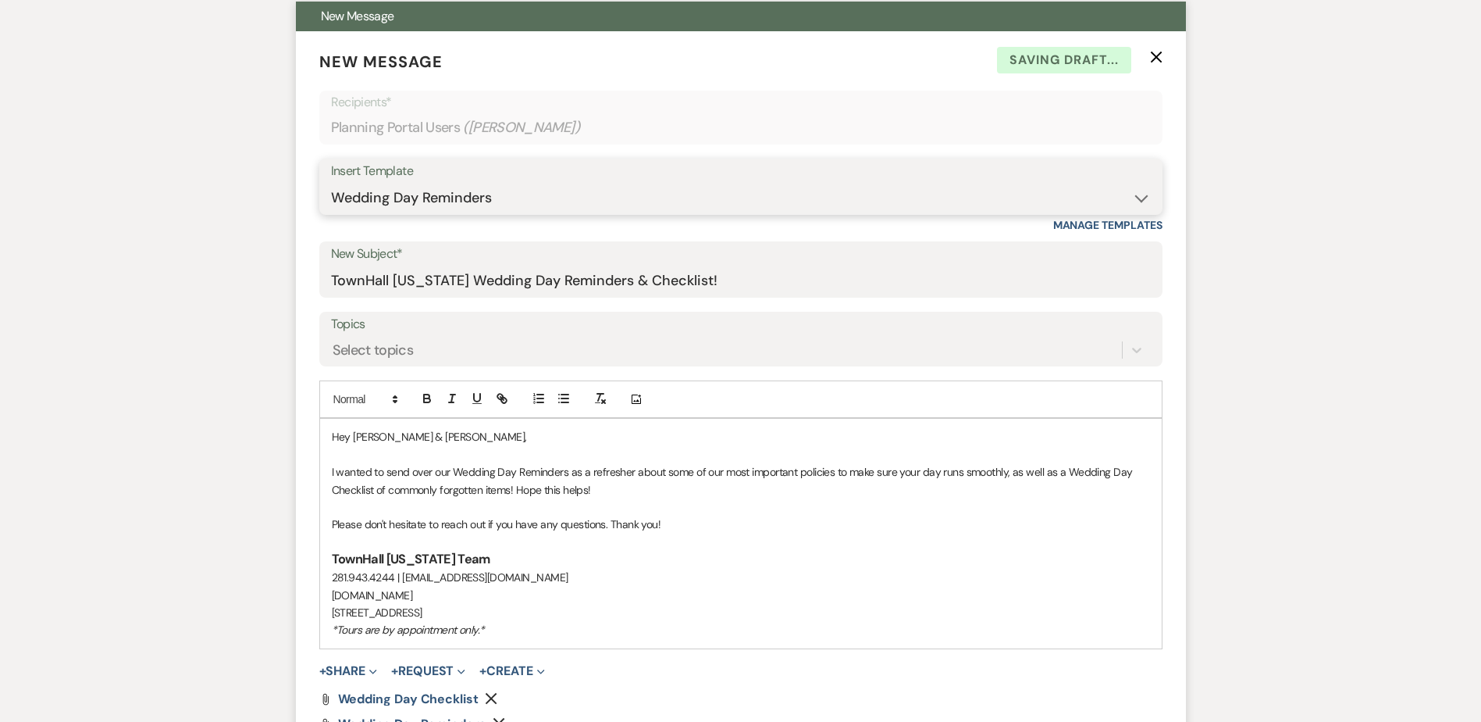
scroll to position [625, 0]
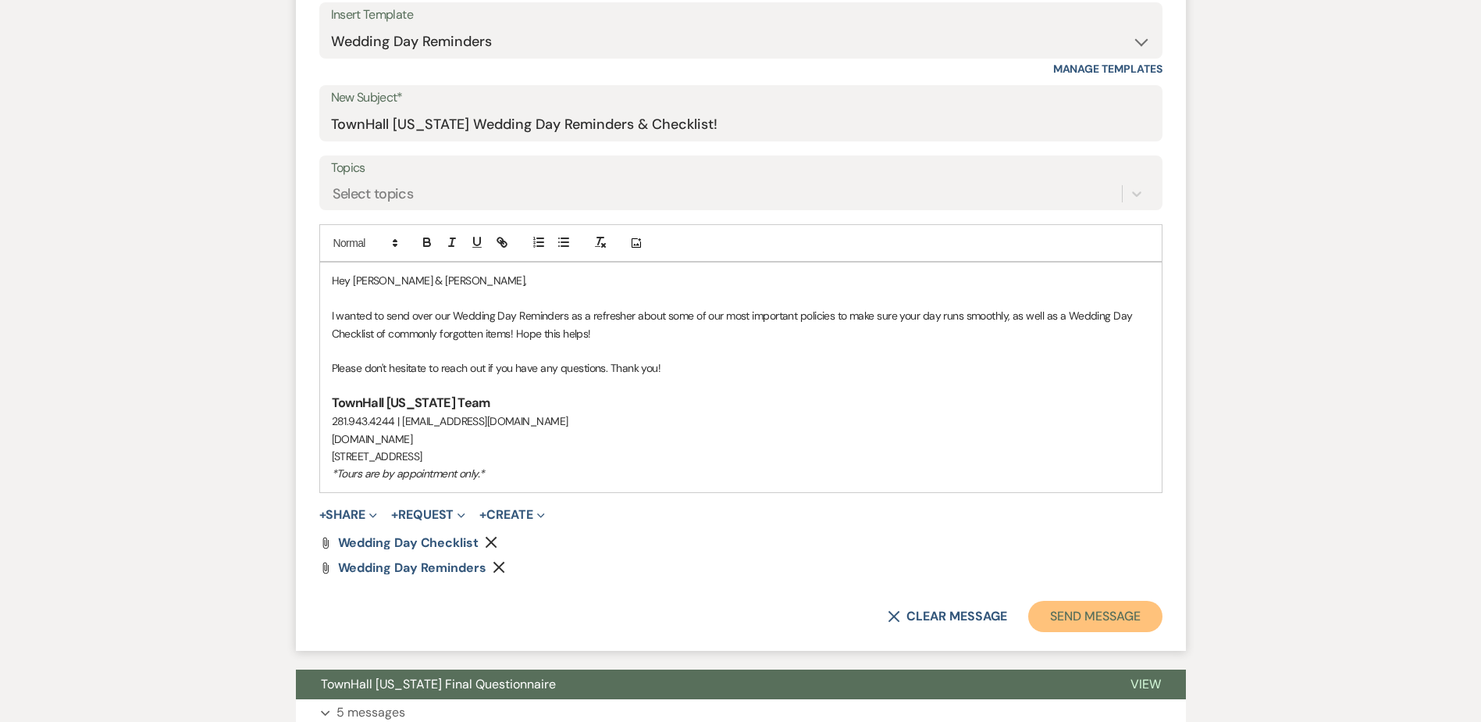
click at [1098, 617] on button "Send Message" at bounding box center [1095, 616] width 134 height 31
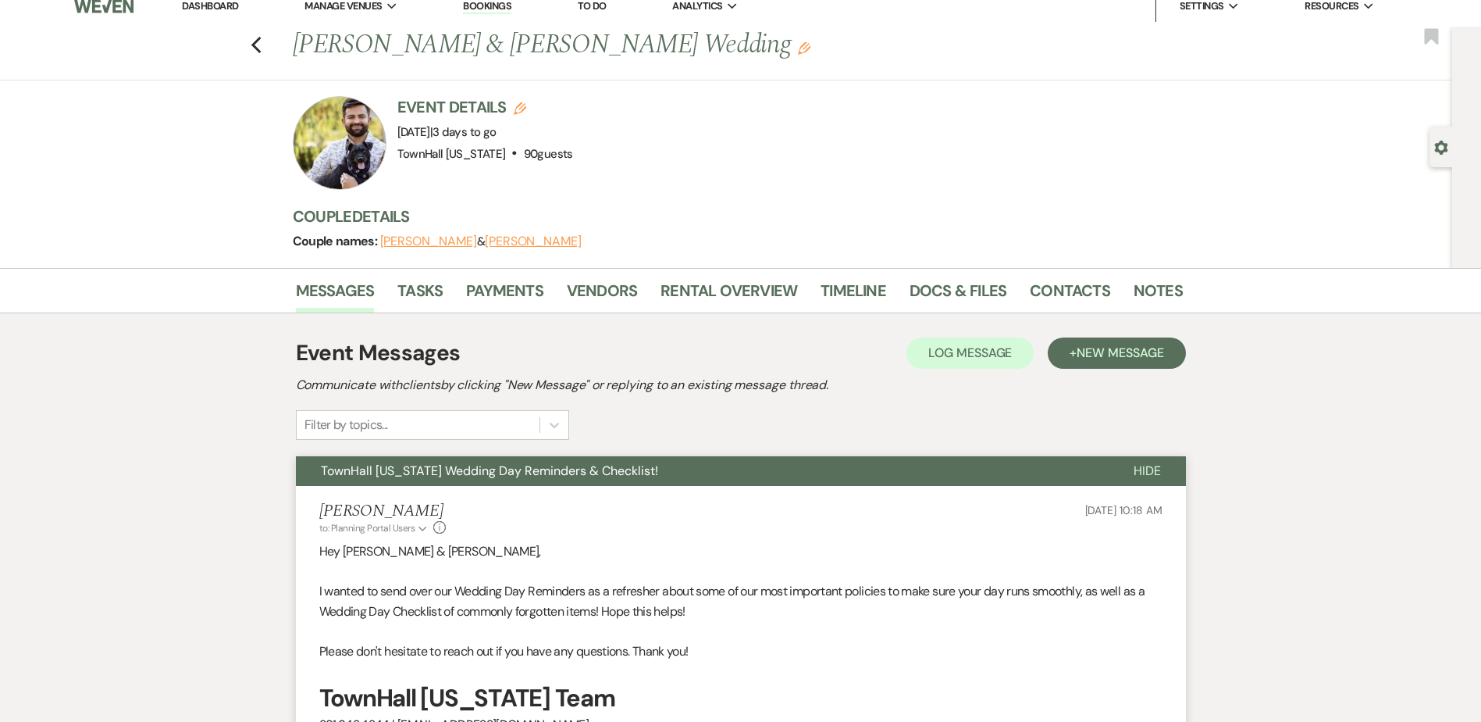
scroll to position [0, 0]
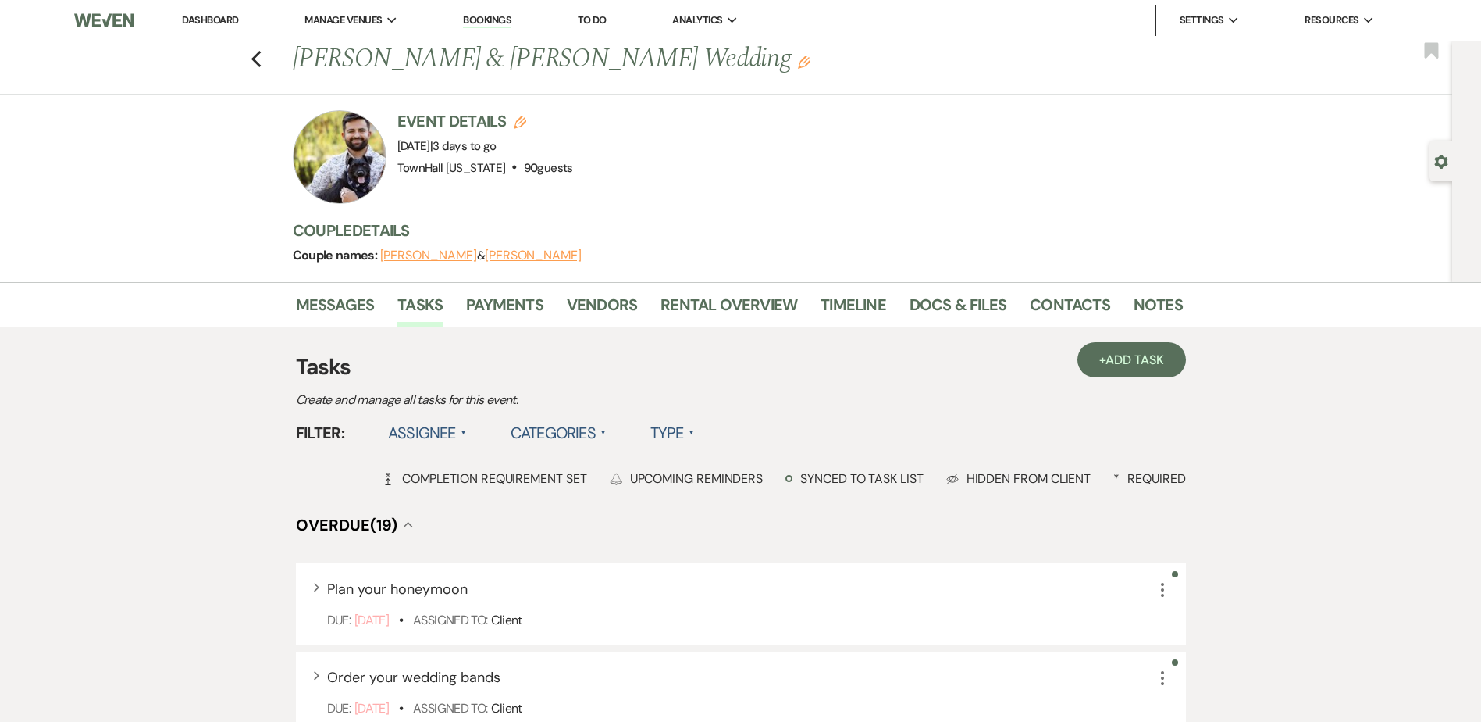
click at [411, 427] on label "Assignee ▲" at bounding box center [427, 433] width 79 height 28
click at [440, 497] on li "Assigned to venue" at bounding box center [466, 501] width 156 height 36
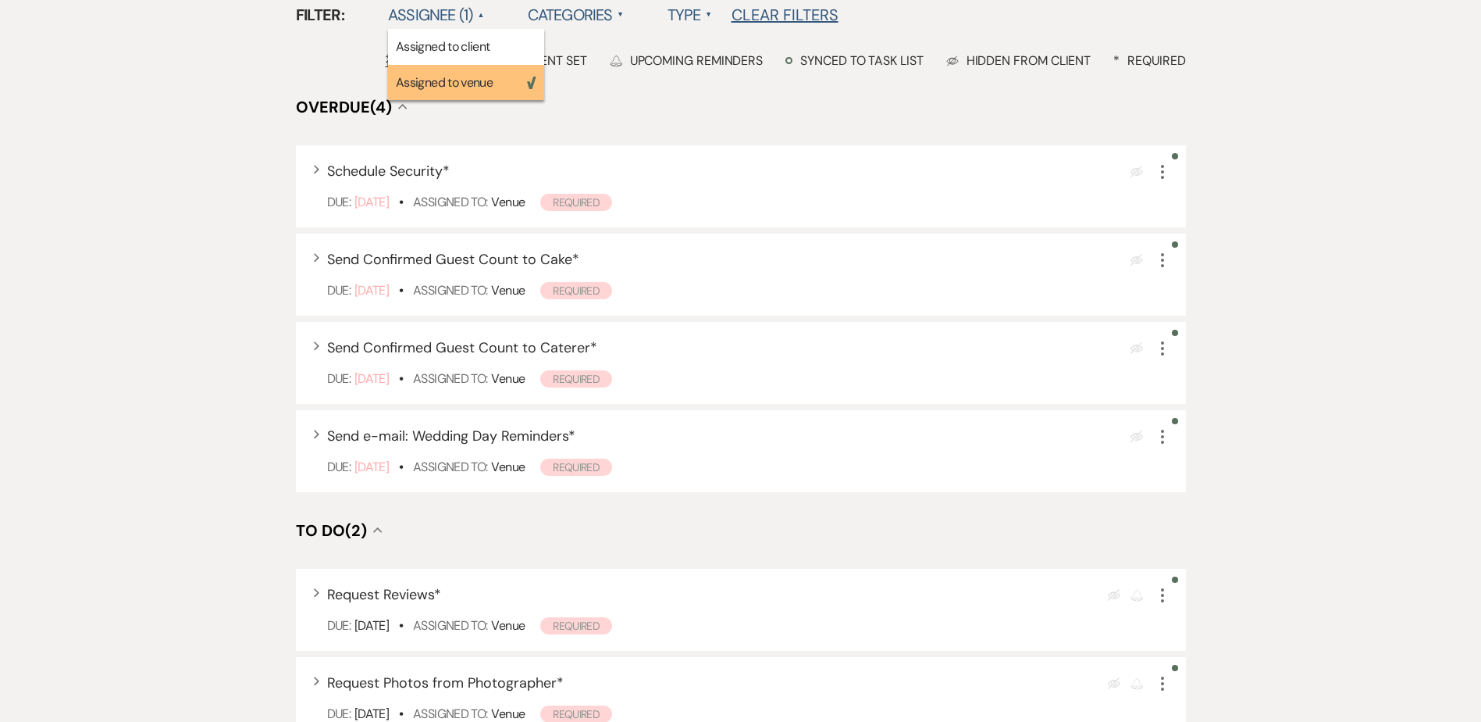
scroll to position [469, 0]
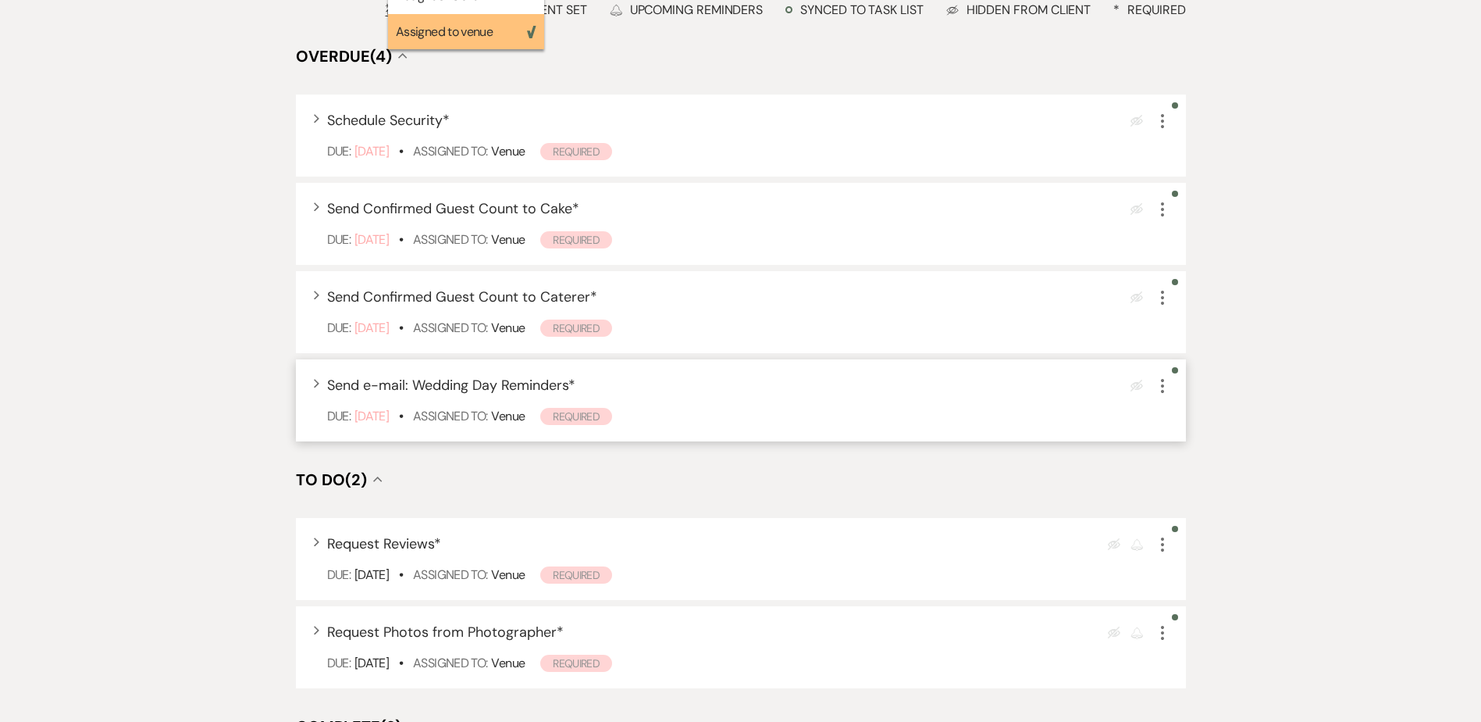
click at [1160, 386] on icon "More" at bounding box center [1162, 385] width 19 height 19
click at [1164, 387] on icon "More" at bounding box center [1162, 385] width 19 height 19
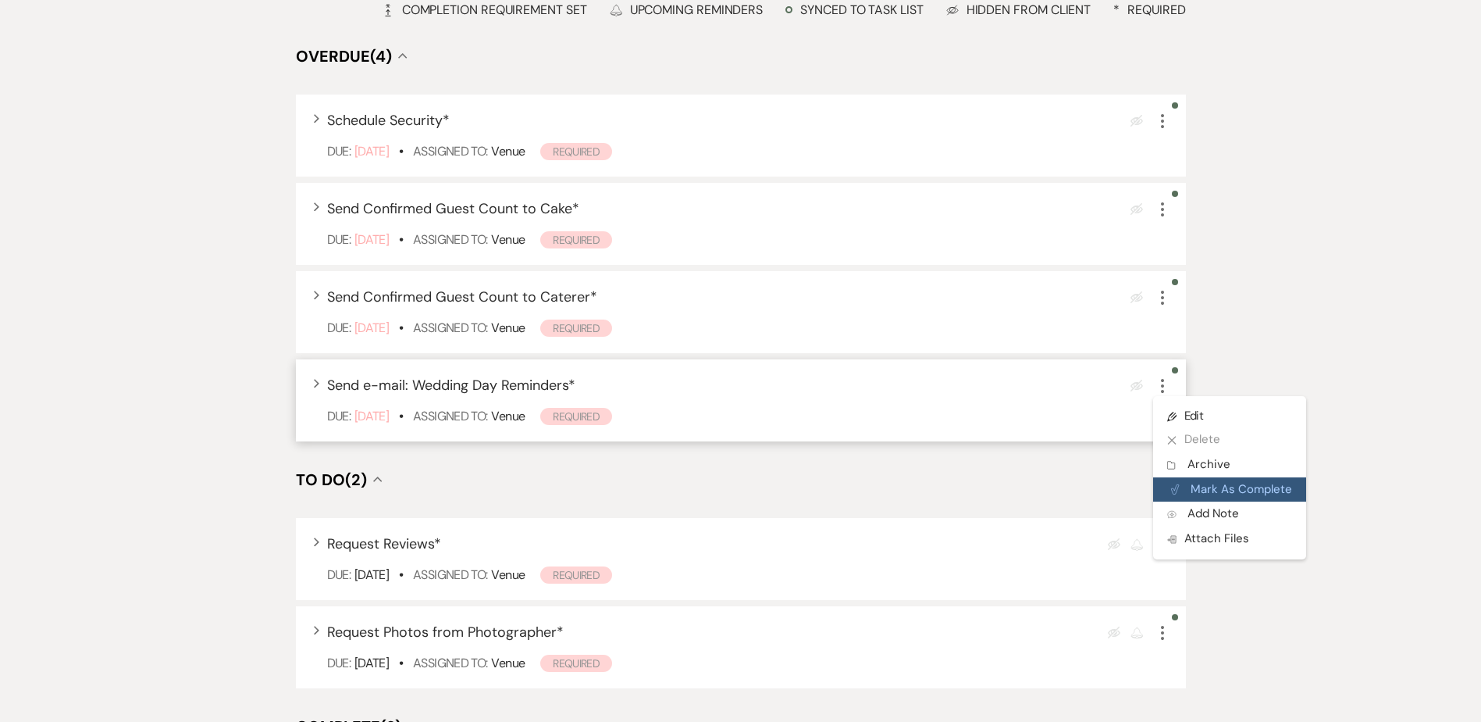
click at [1221, 497] on button "Plan Portal Link Mark As Complete" at bounding box center [1229, 489] width 153 height 25
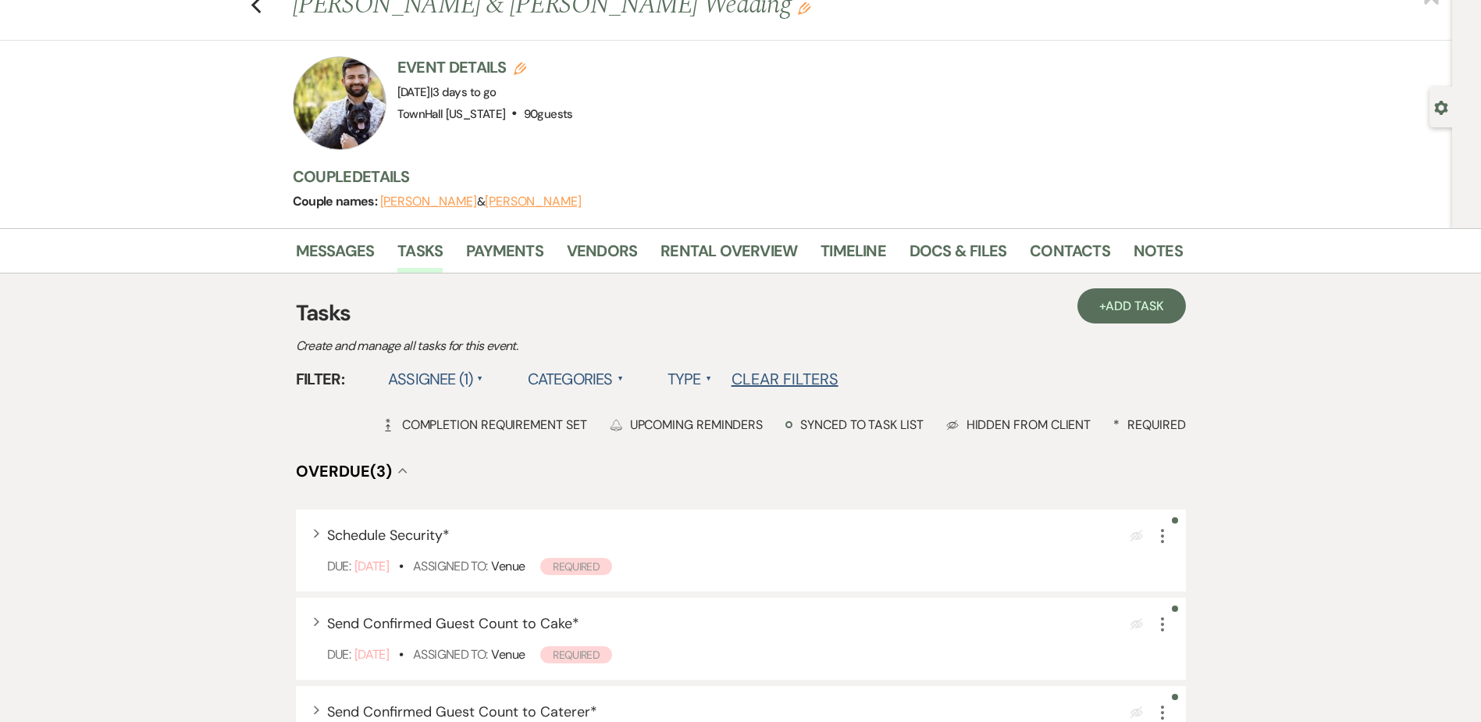
scroll to position [0, 0]
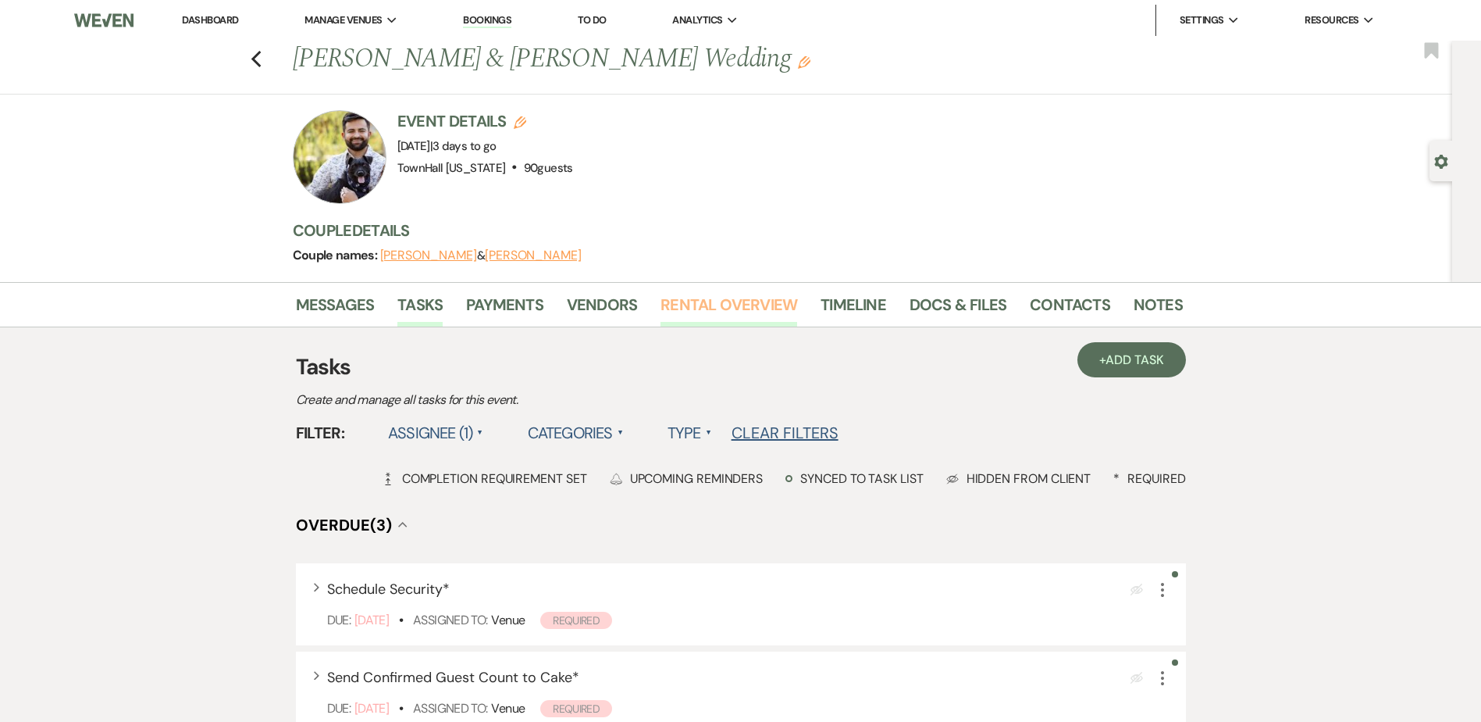
click at [697, 310] on link "Rental Overview" at bounding box center [729, 309] width 137 height 34
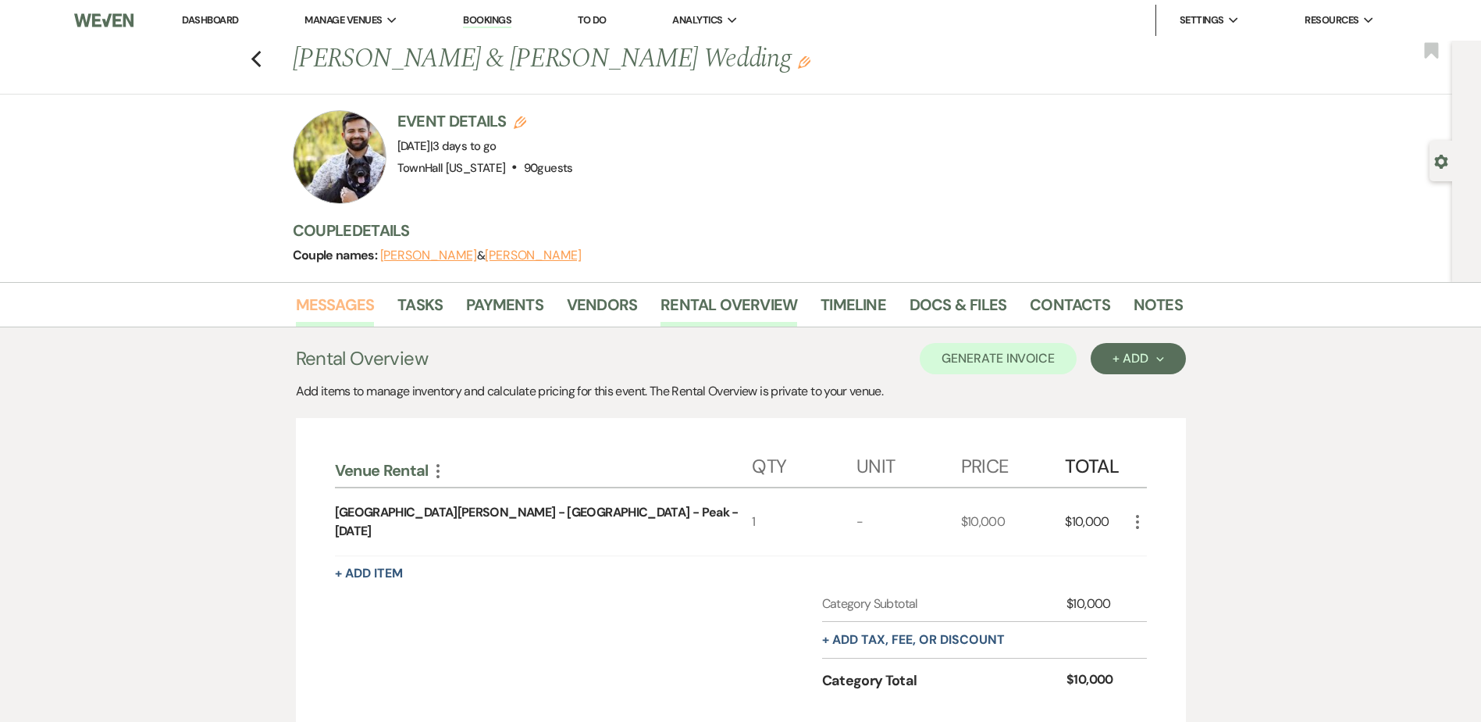
click at [337, 306] on link "Messages" at bounding box center [335, 309] width 79 height 34
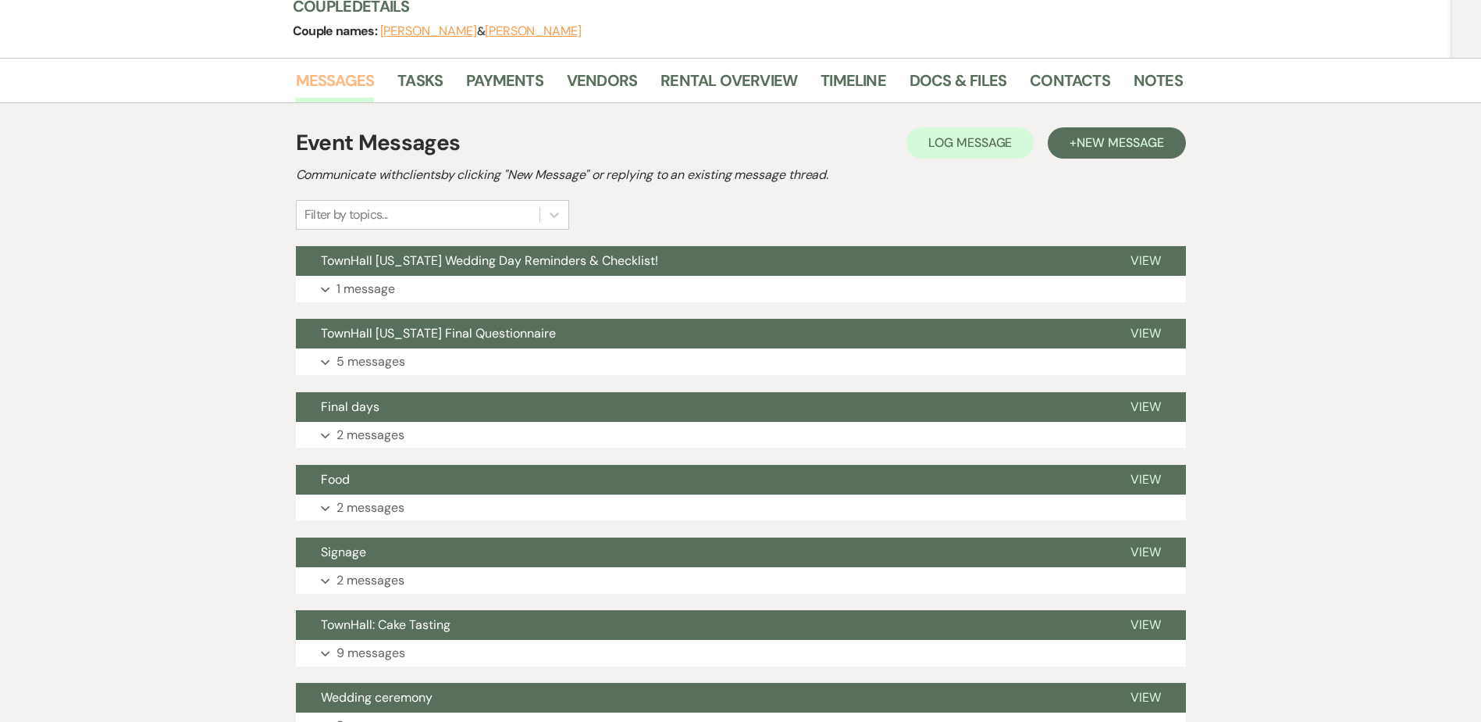
scroll to position [312, 0]
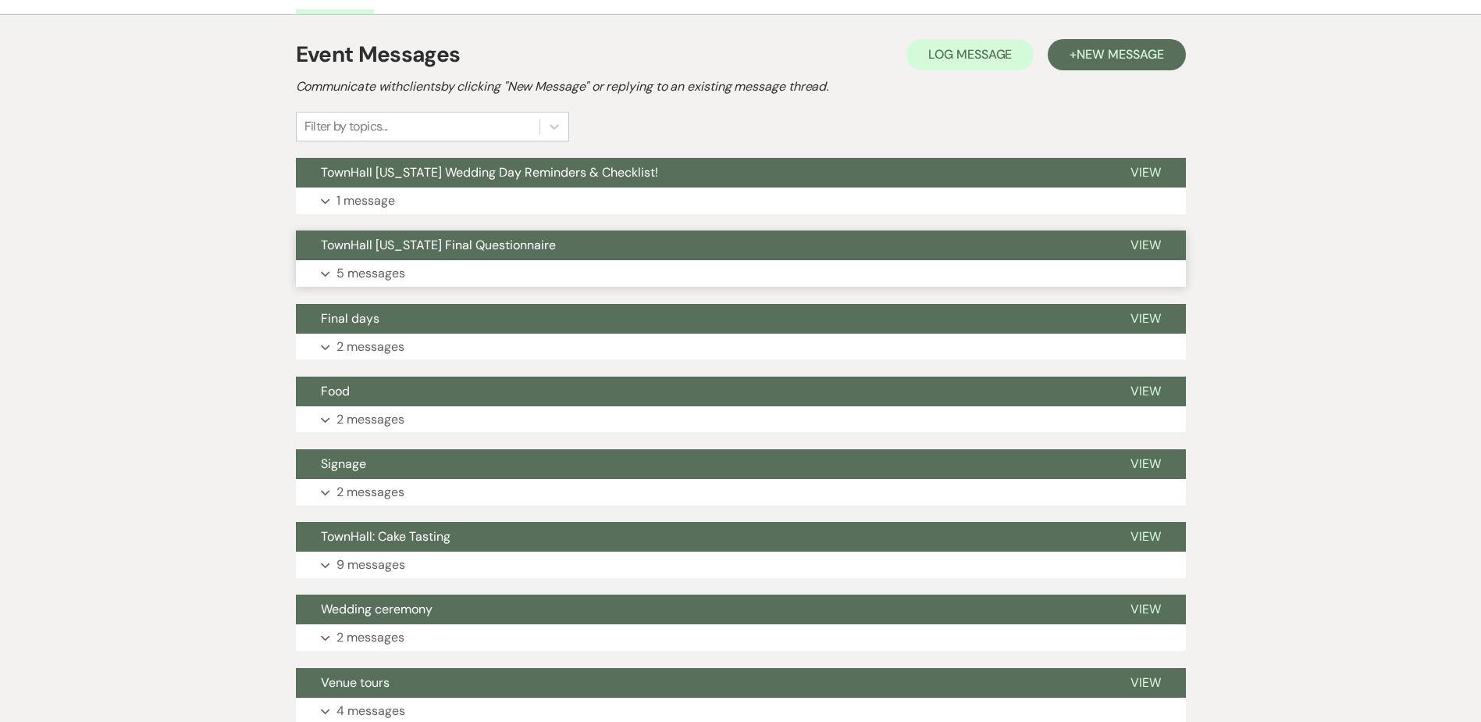
click at [339, 262] on button "Expand 5 messages" at bounding box center [741, 273] width 890 height 27
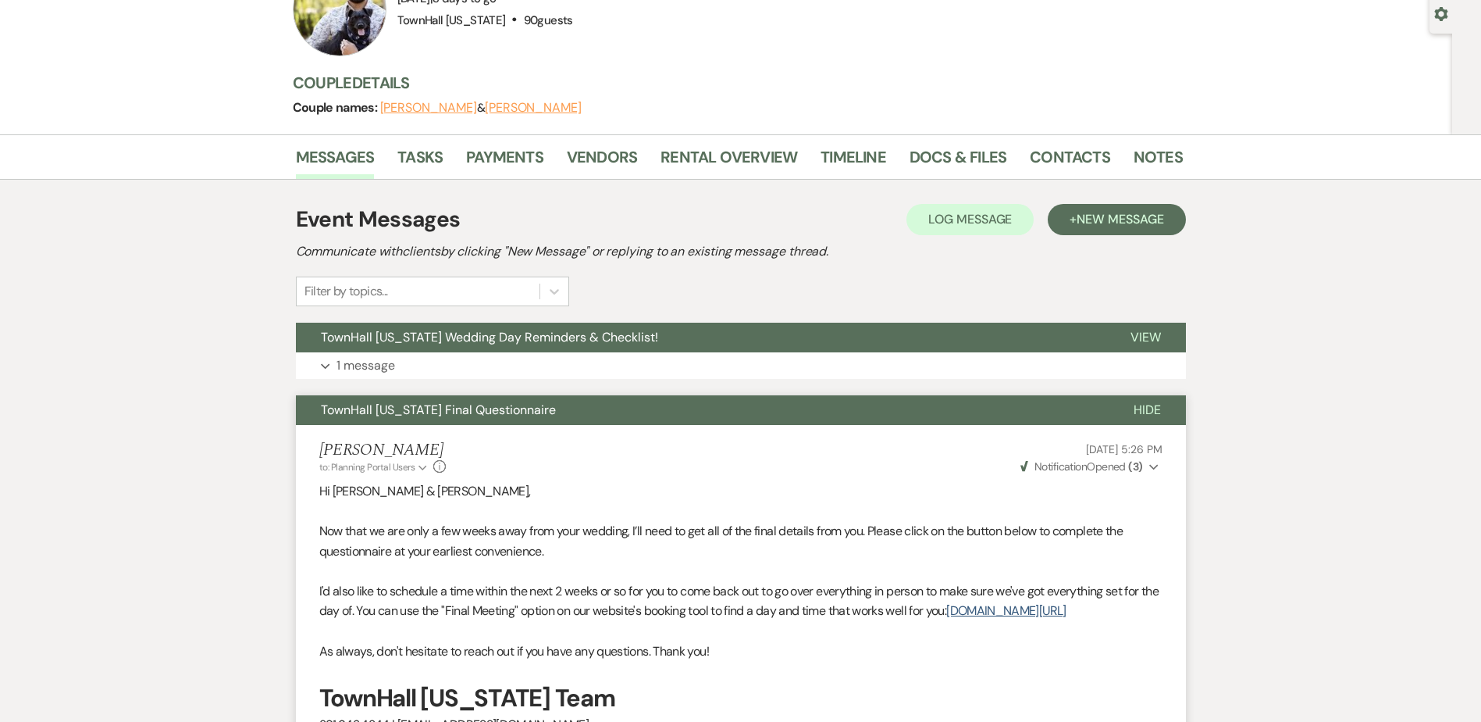
scroll to position [0, 0]
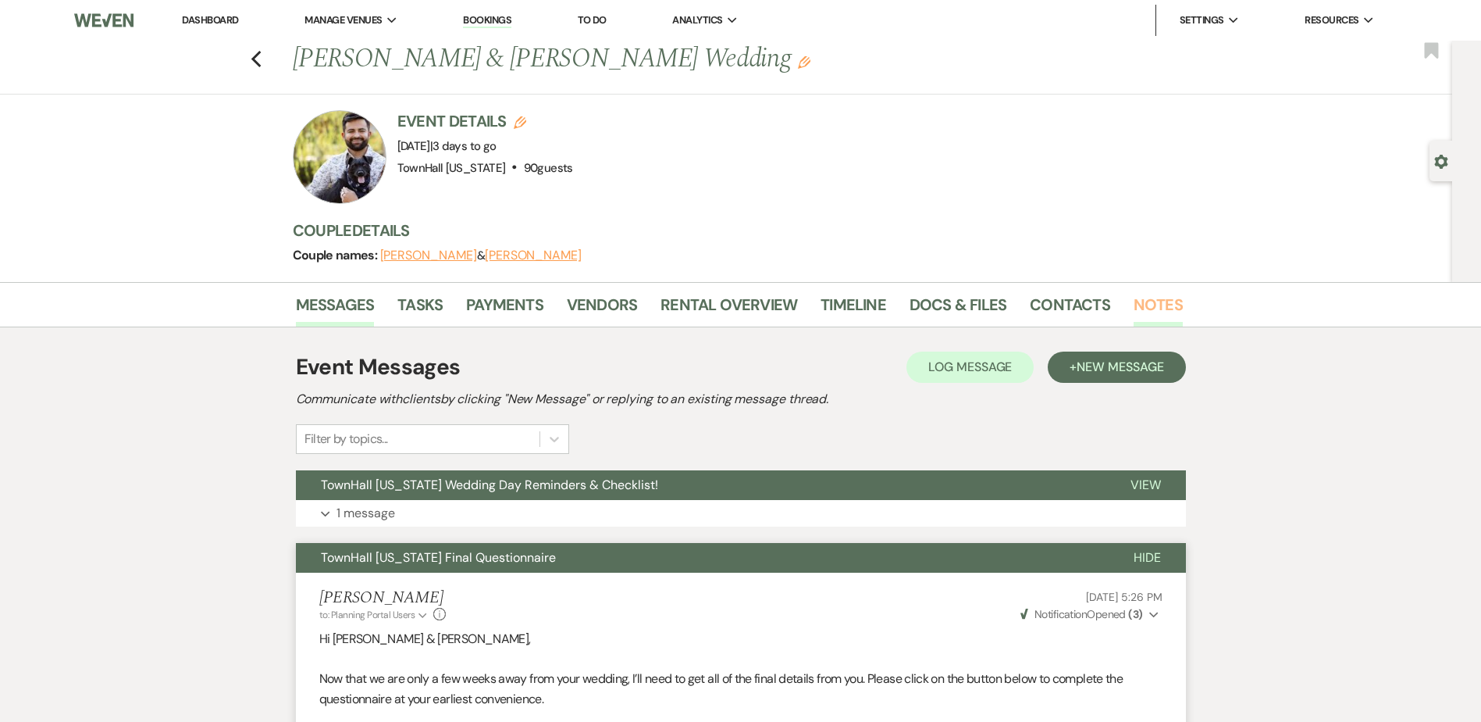
click at [1147, 302] on link "Notes" at bounding box center [1158, 309] width 49 height 34
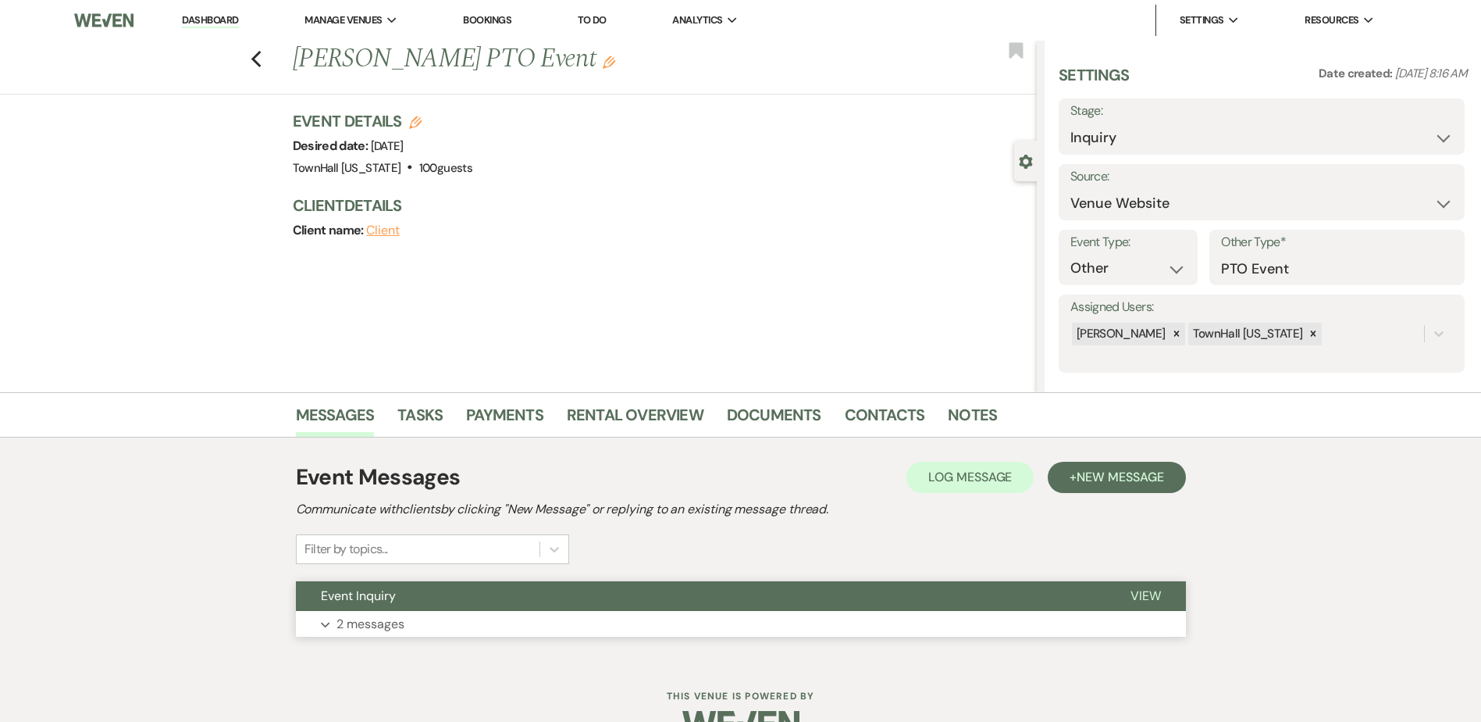
click at [358, 626] on p "2 messages" at bounding box center [371, 624] width 68 height 20
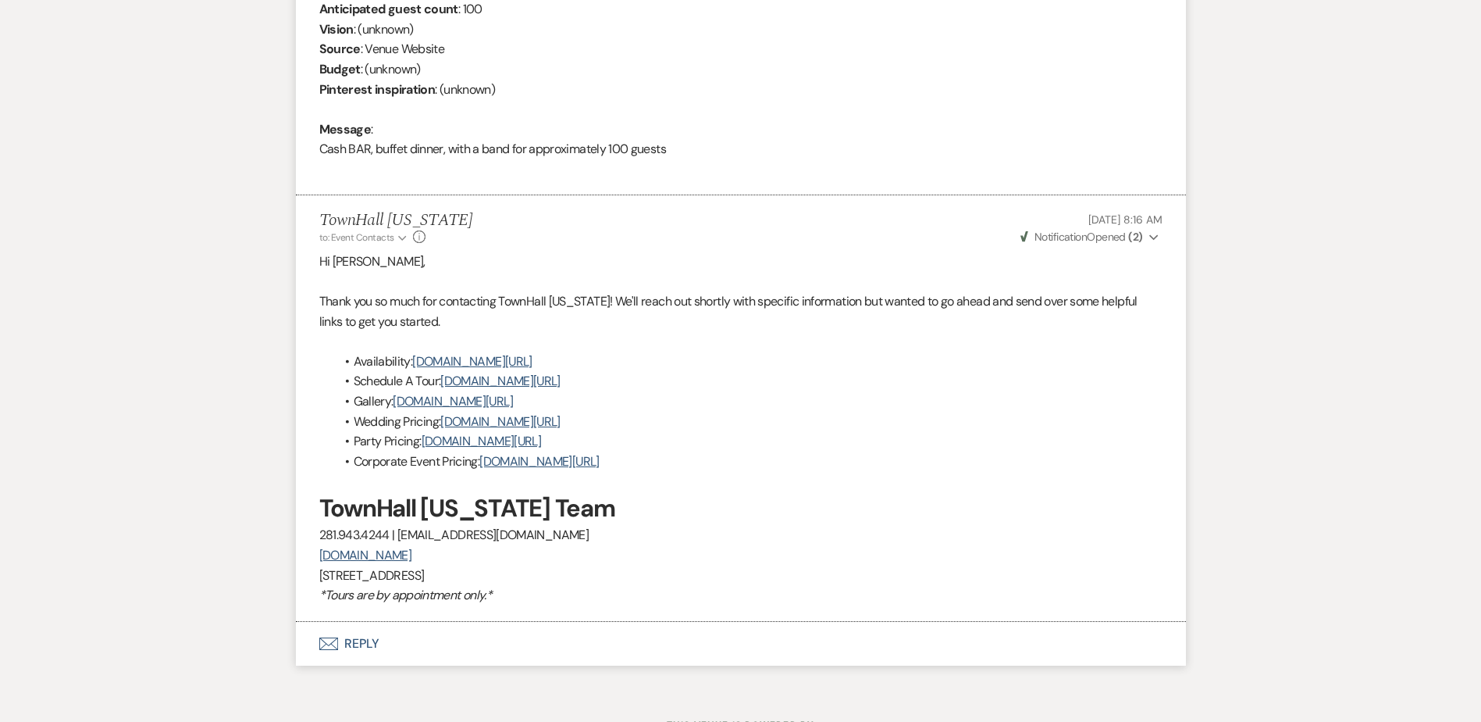
scroll to position [780, 0]
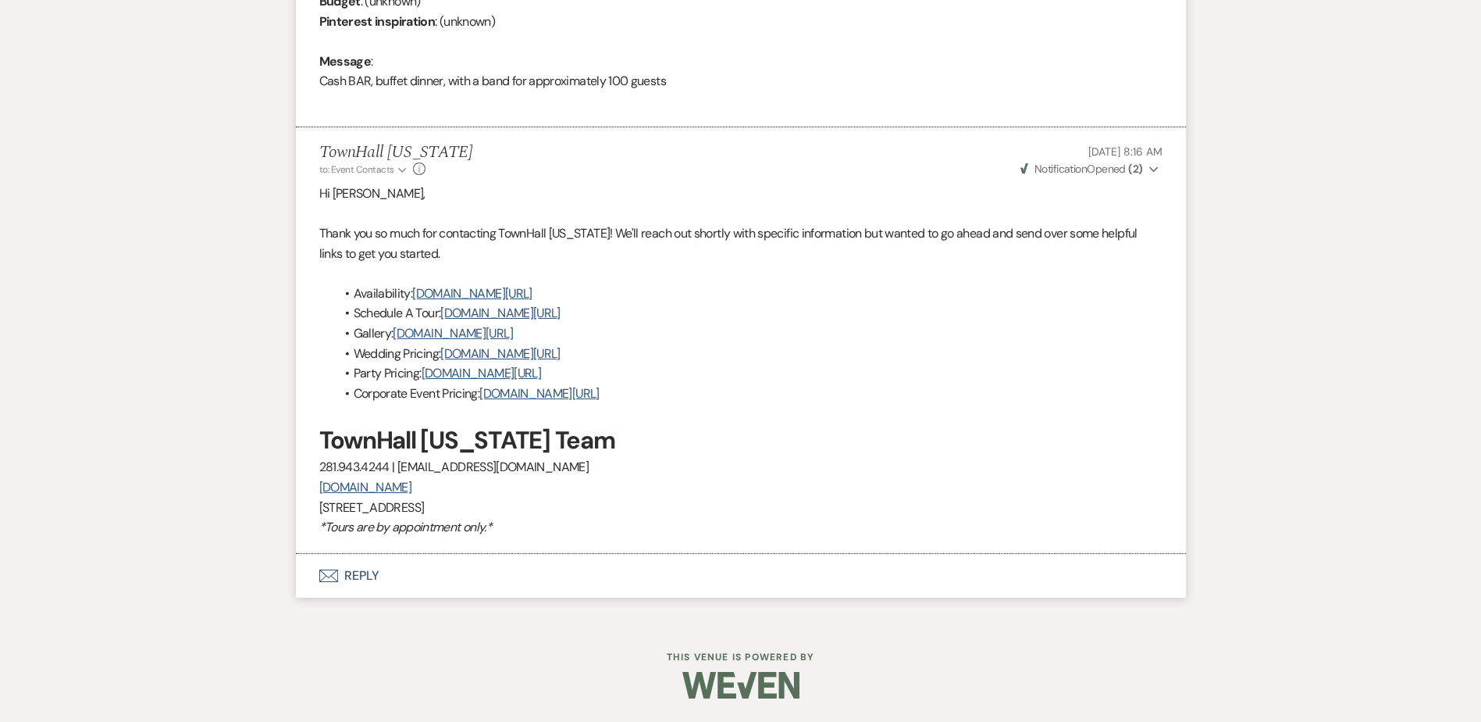
click at [334, 569] on icon "Envelope" at bounding box center [328, 575] width 19 height 12
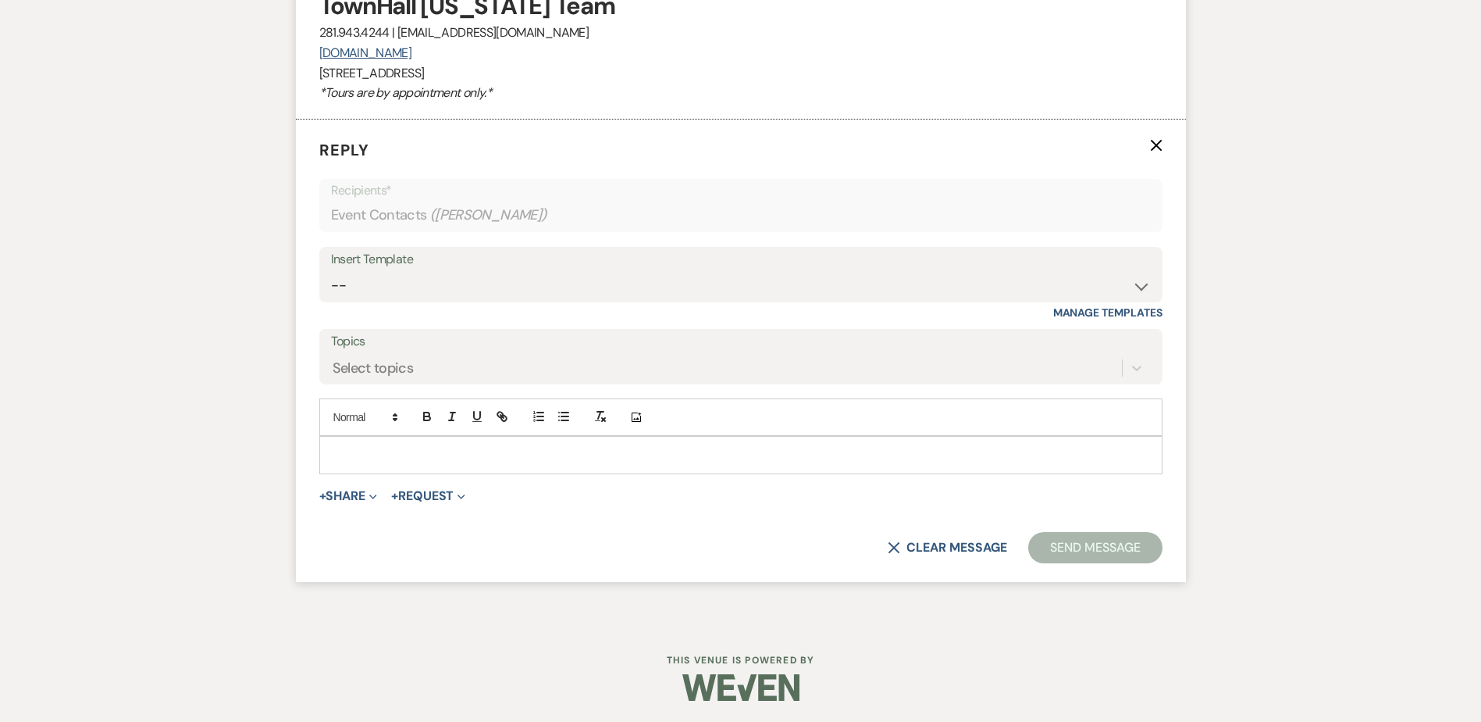
scroll to position [1217, 0]
click at [364, 296] on select "-- Wedding Inquiry Follow Up: 2-3 days after initial lead- Avg Cost + Albums Th…" at bounding box center [741, 283] width 820 height 30
select select "1861"
click at [331, 268] on select "-- Wedding Inquiry Follow Up: 2-3 days after initial lead- Avg Cost + Albums Th…" at bounding box center [741, 283] width 820 height 30
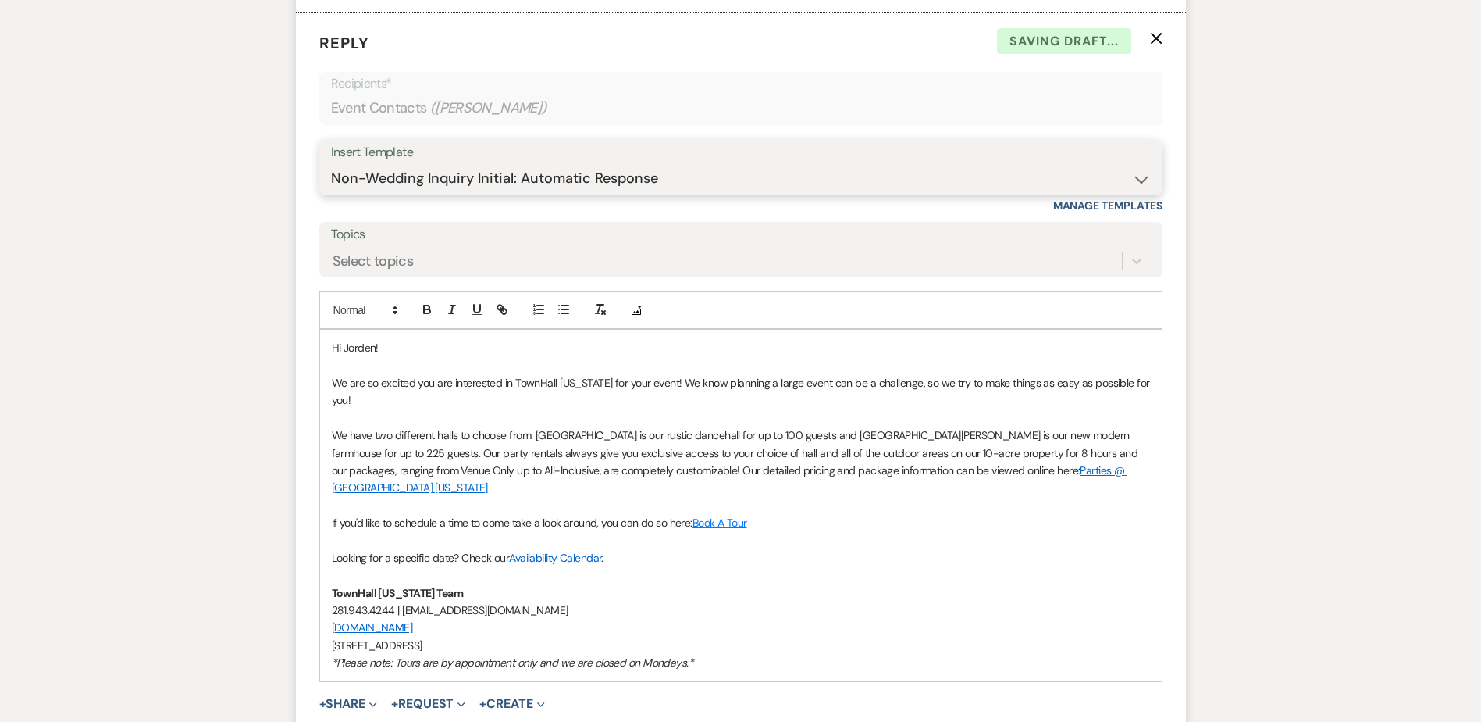
scroll to position [1373, 0]
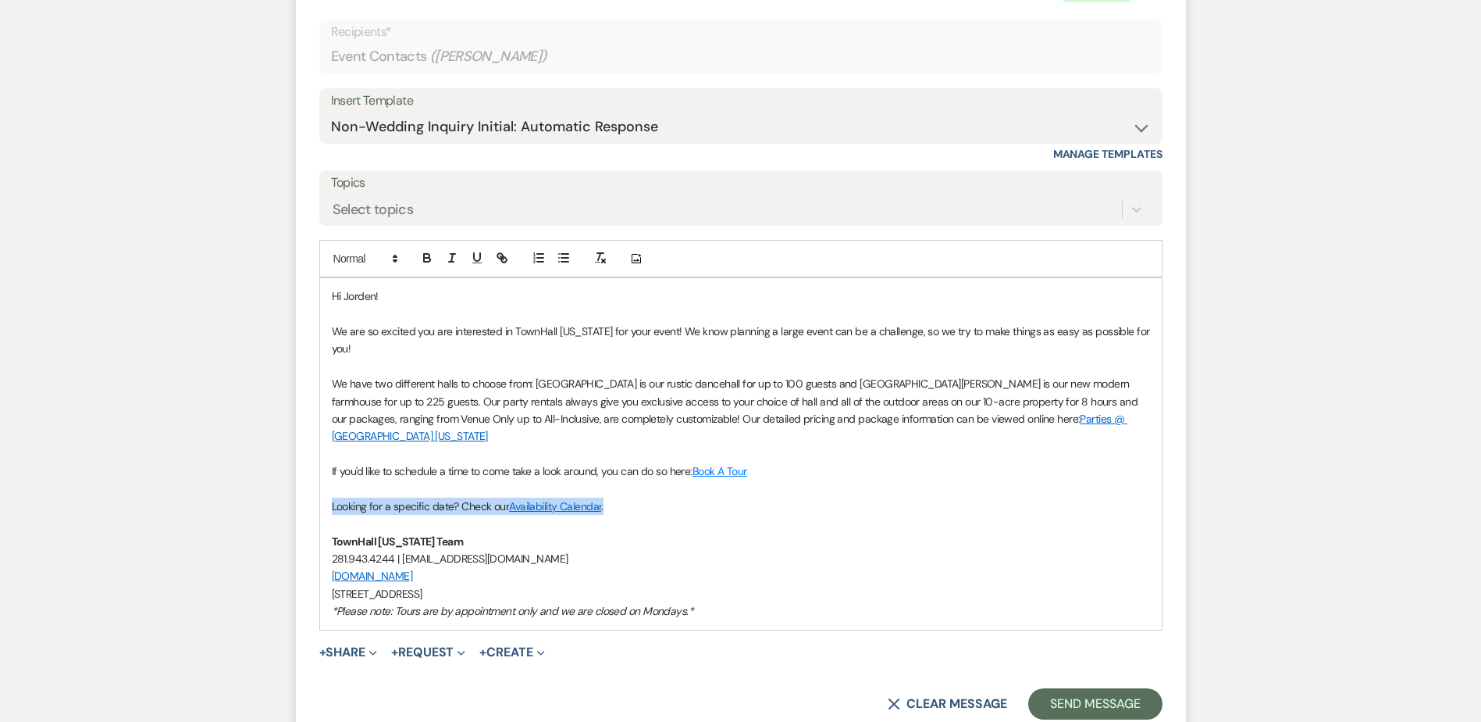
drag, startPoint x: 626, startPoint y: 472, endPoint x: 285, endPoint y: 469, distance: 340.5
click at [650, 515] on p at bounding box center [741, 523] width 818 height 17
drag, startPoint x: 650, startPoint y: 479, endPoint x: 321, endPoint y: 437, distance: 331.6
click at [321, 437] on div "Hi Jorden! We are so excited you are interested in TownHall Texas for your even…" at bounding box center [741, 453] width 842 height 351
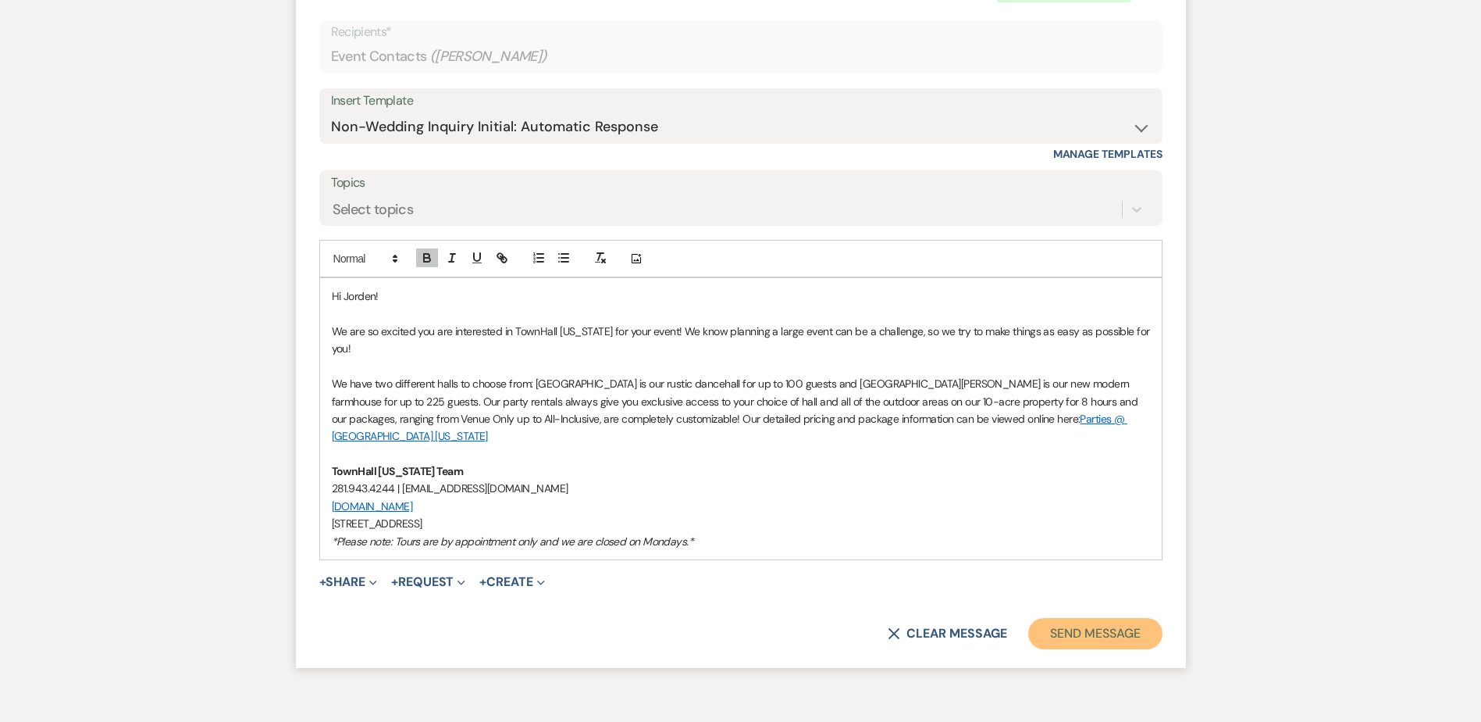
click at [1089, 618] on button "Send Message" at bounding box center [1095, 633] width 134 height 31
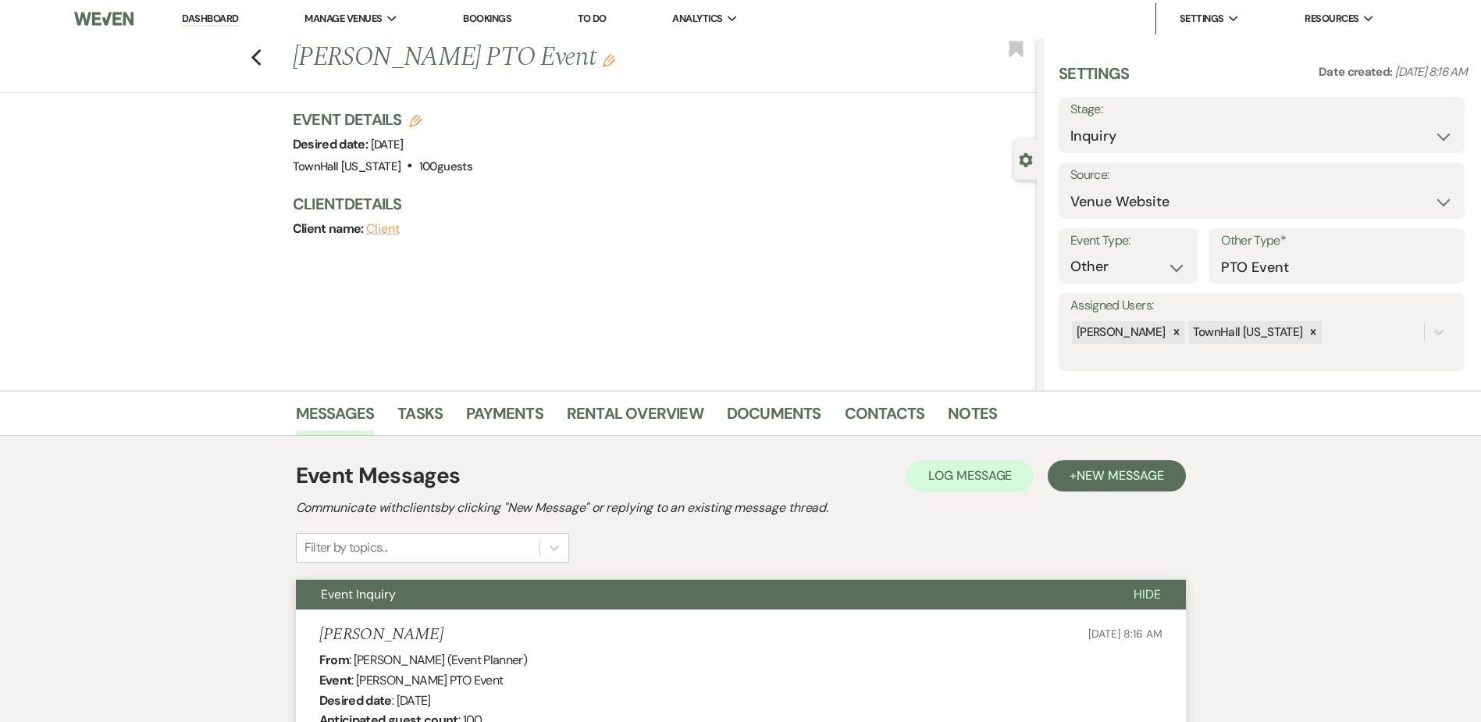
scroll to position [0, 0]
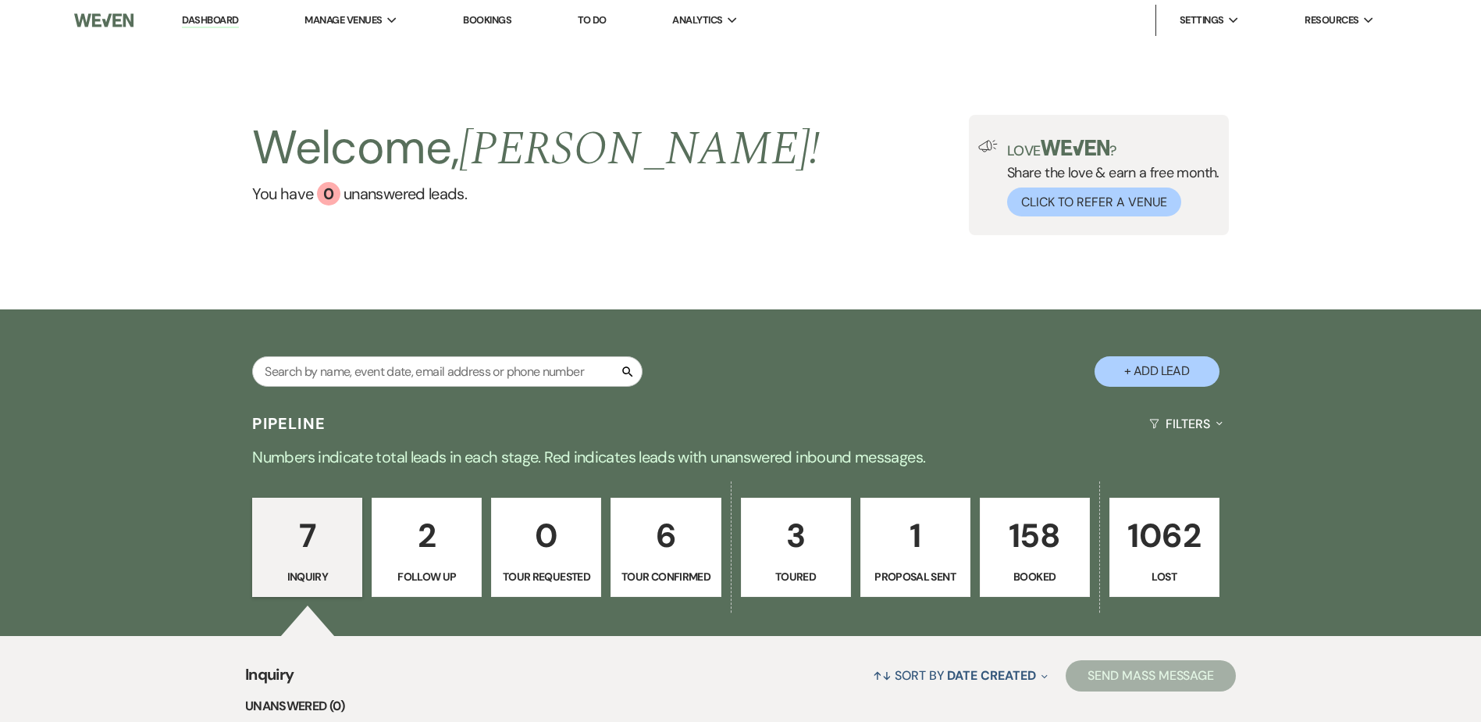
click at [1021, 560] on p "158" at bounding box center [1035, 535] width 90 height 52
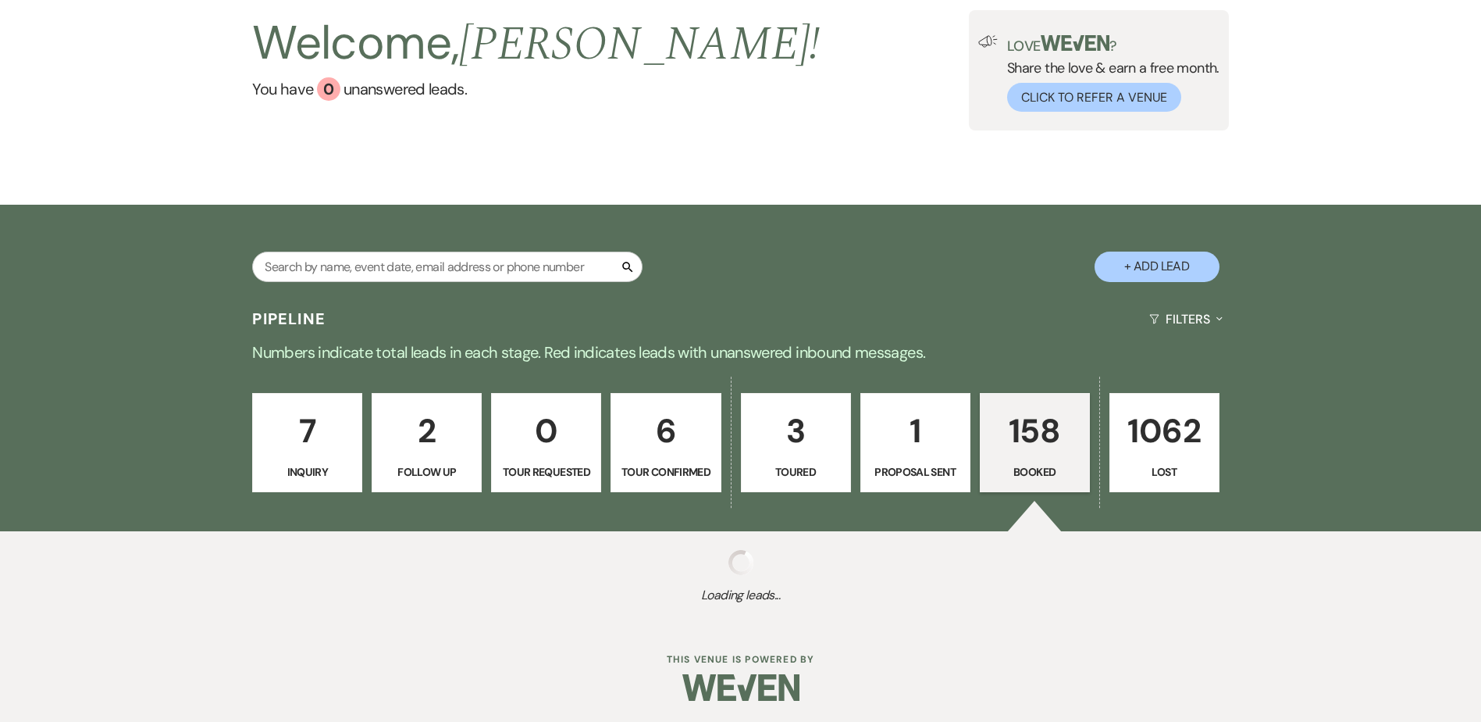
select select "7"
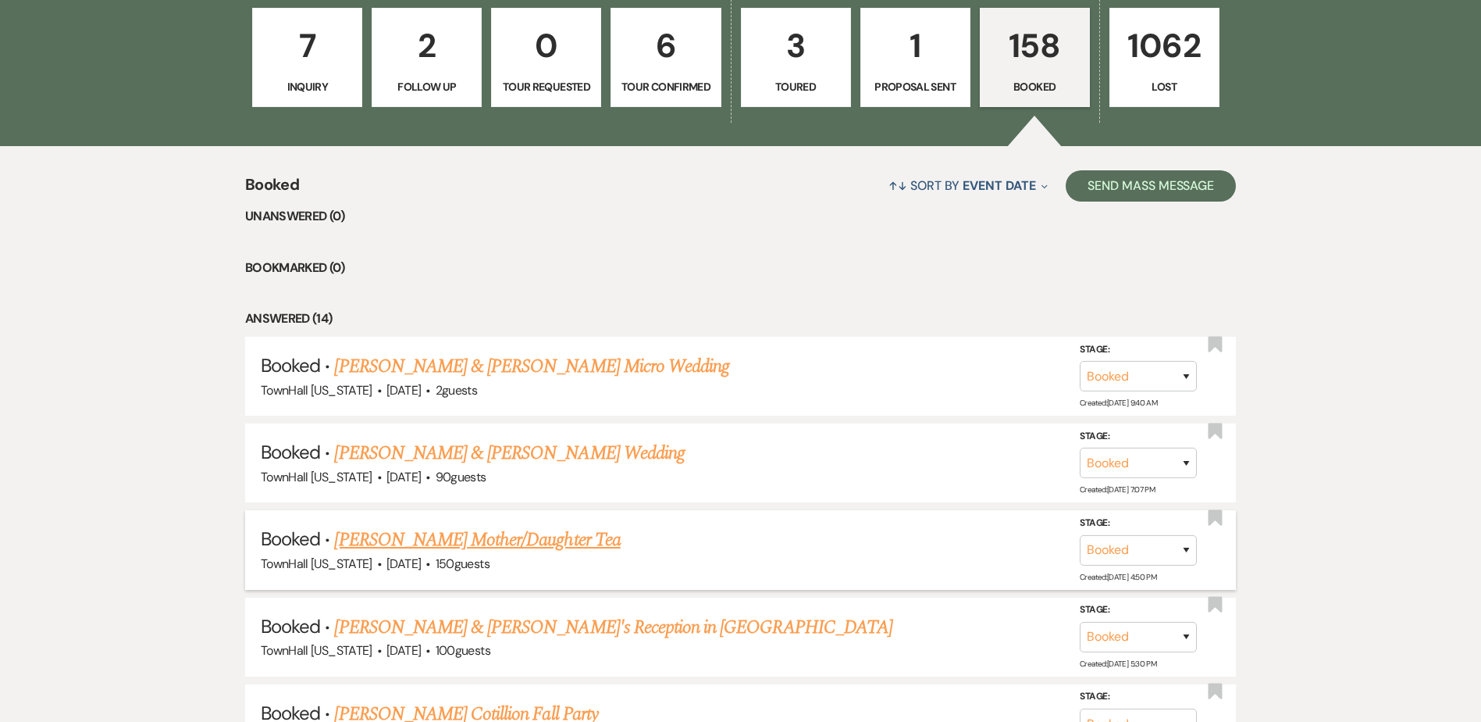
scroll to position [497, 0]
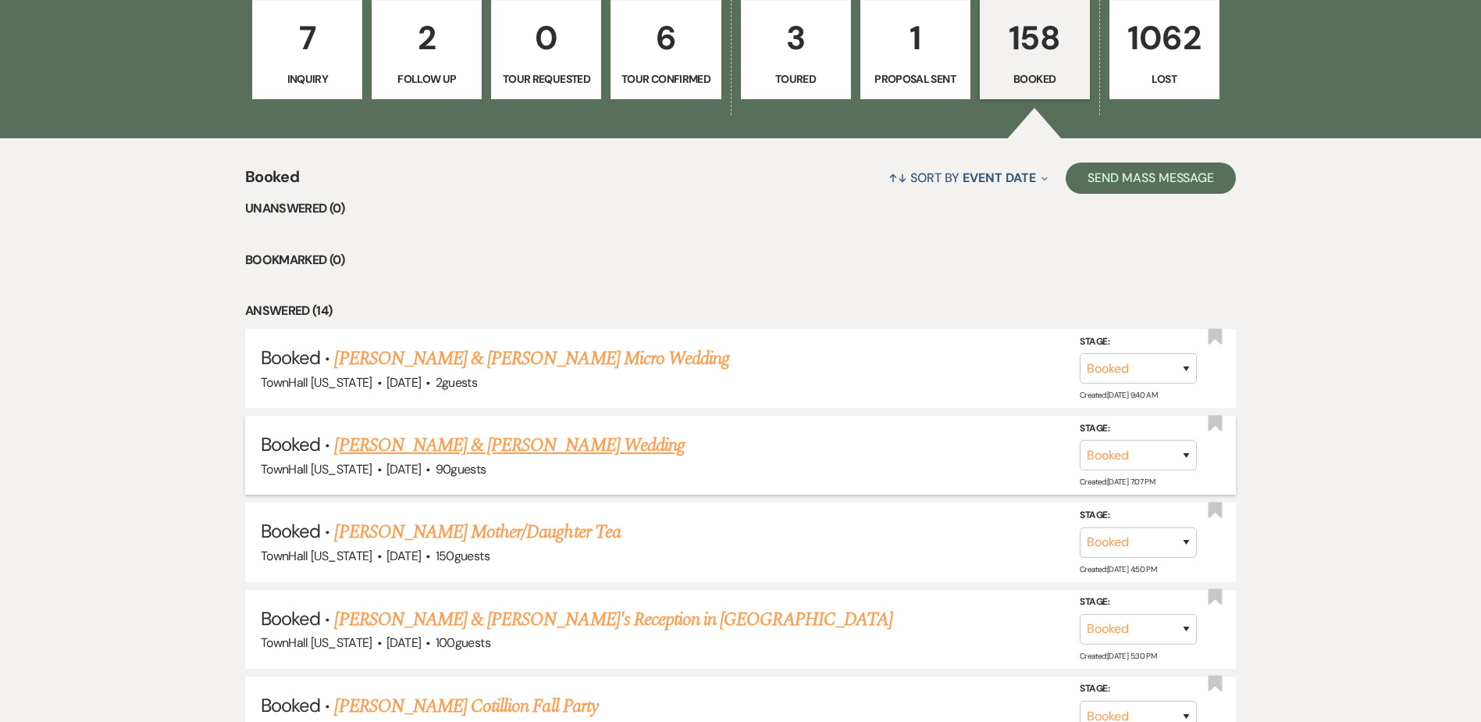
click at [456, 451] on link "Raymond Gagliardi & Jacqueline Ramirez's Wedding" at bounding box center [509, 445] width 350 height 28
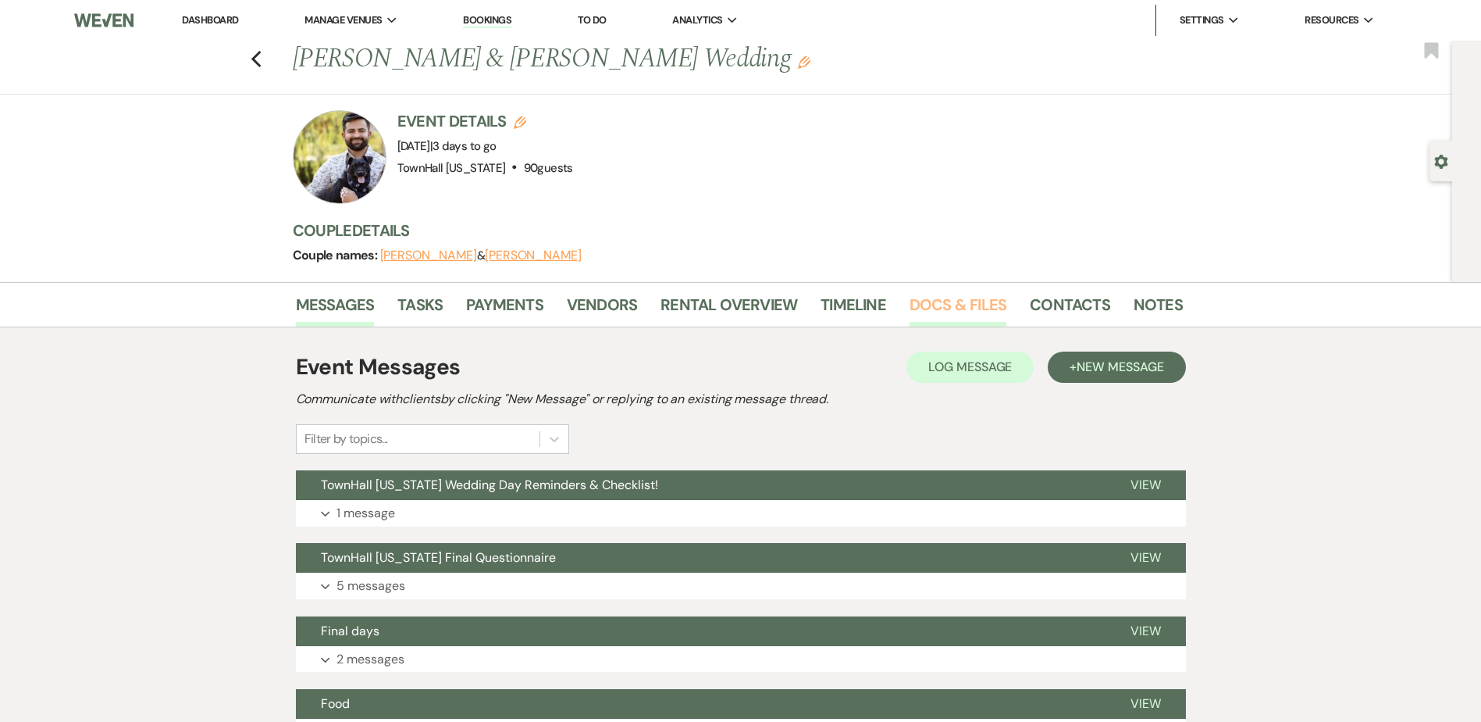
click at [964, 294] on link "Docs & Files" at bounding box center [958, 309] width 97 height 34
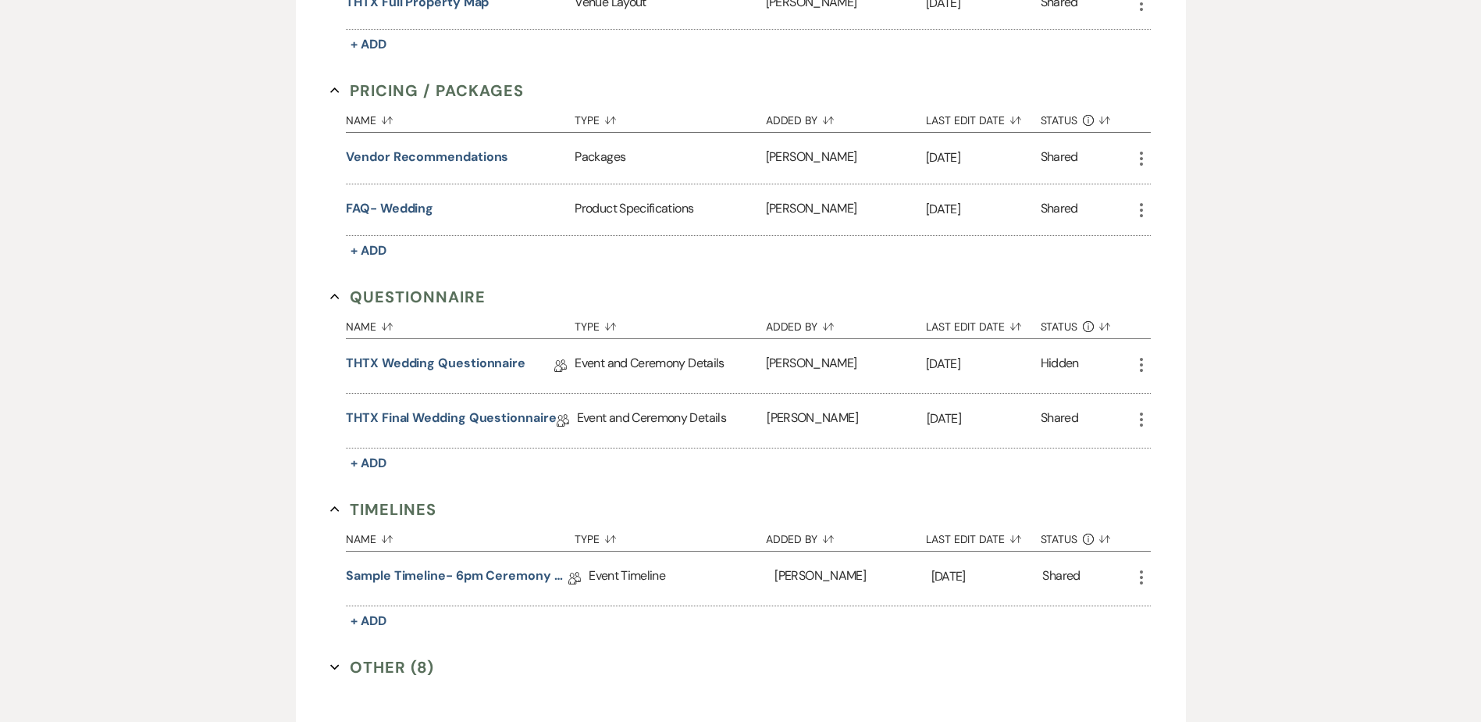
scroll to position [859, 0]
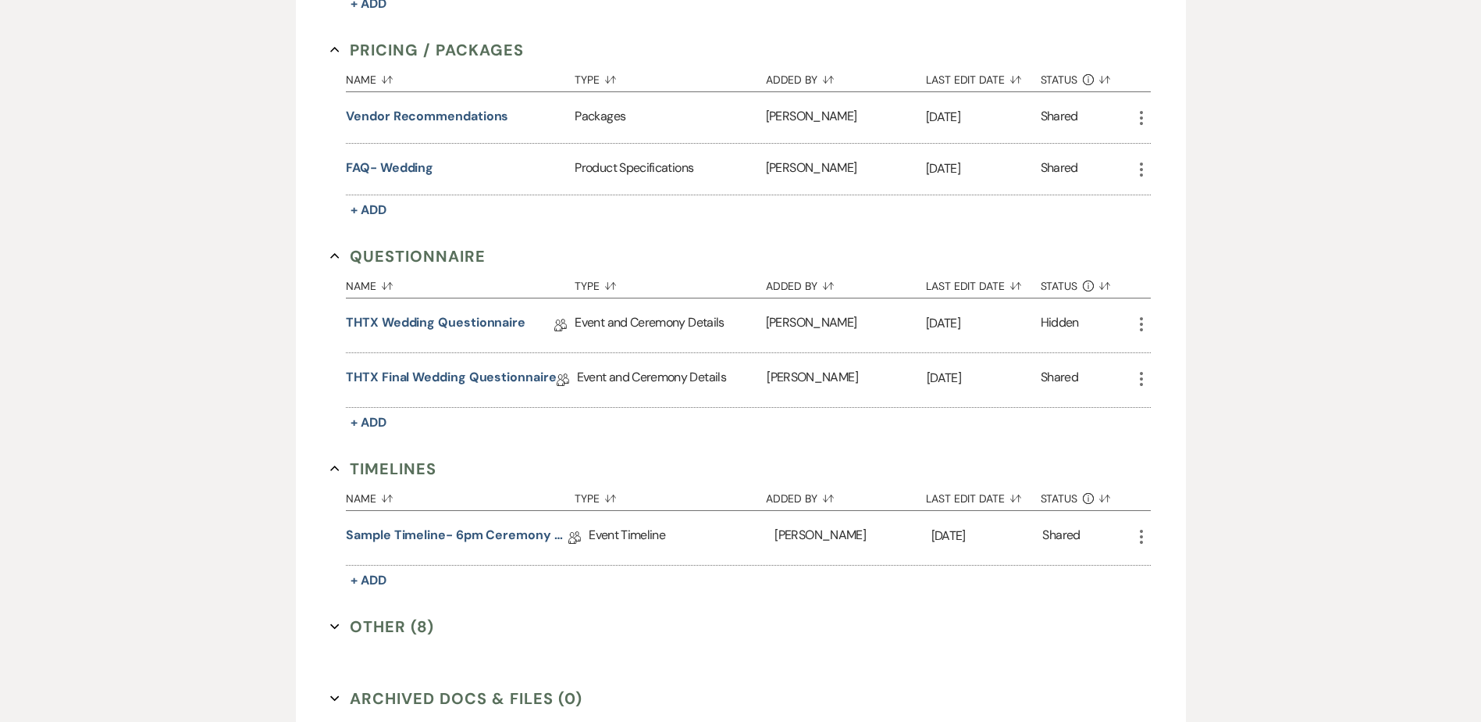
click at [406, 618] on button "Other (8) Expand" at bounding box center [382, 626] width 104 height 23
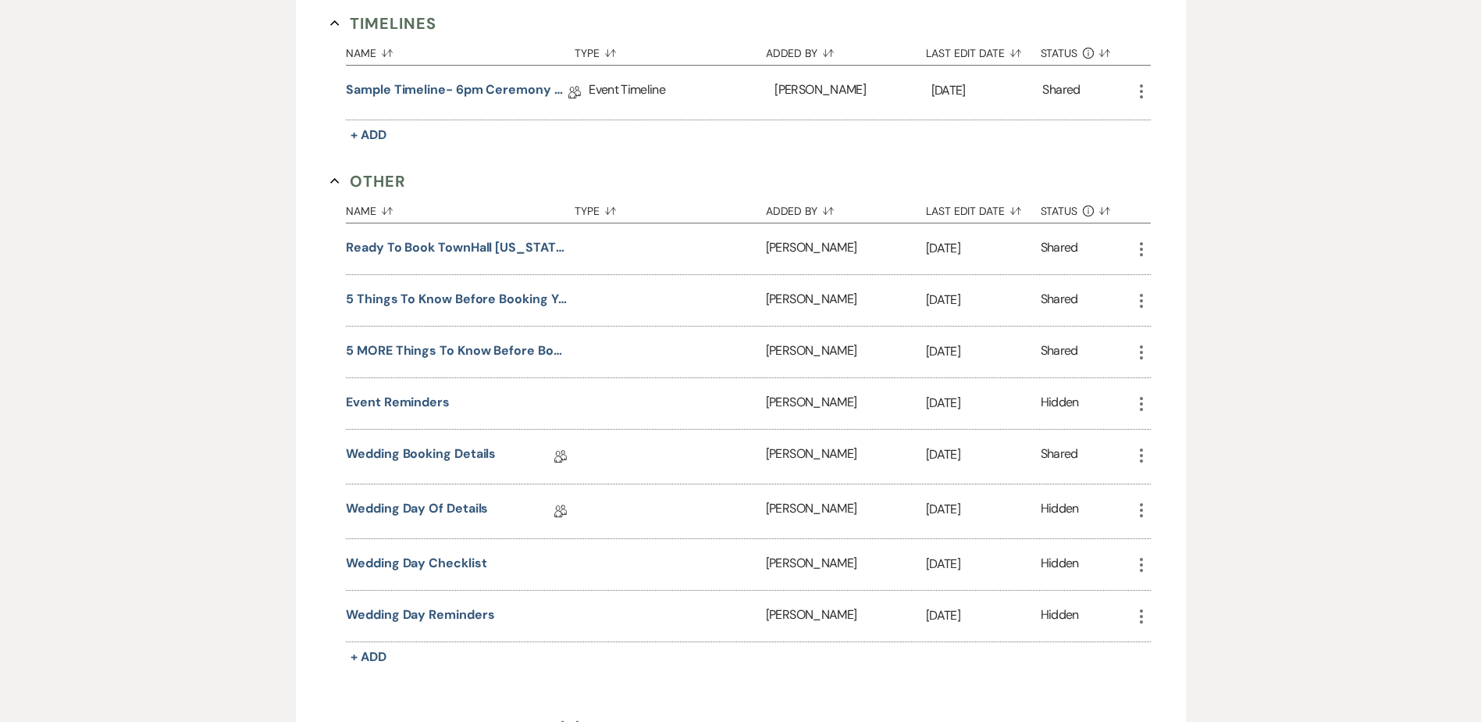
scroll to position [1328, 0]
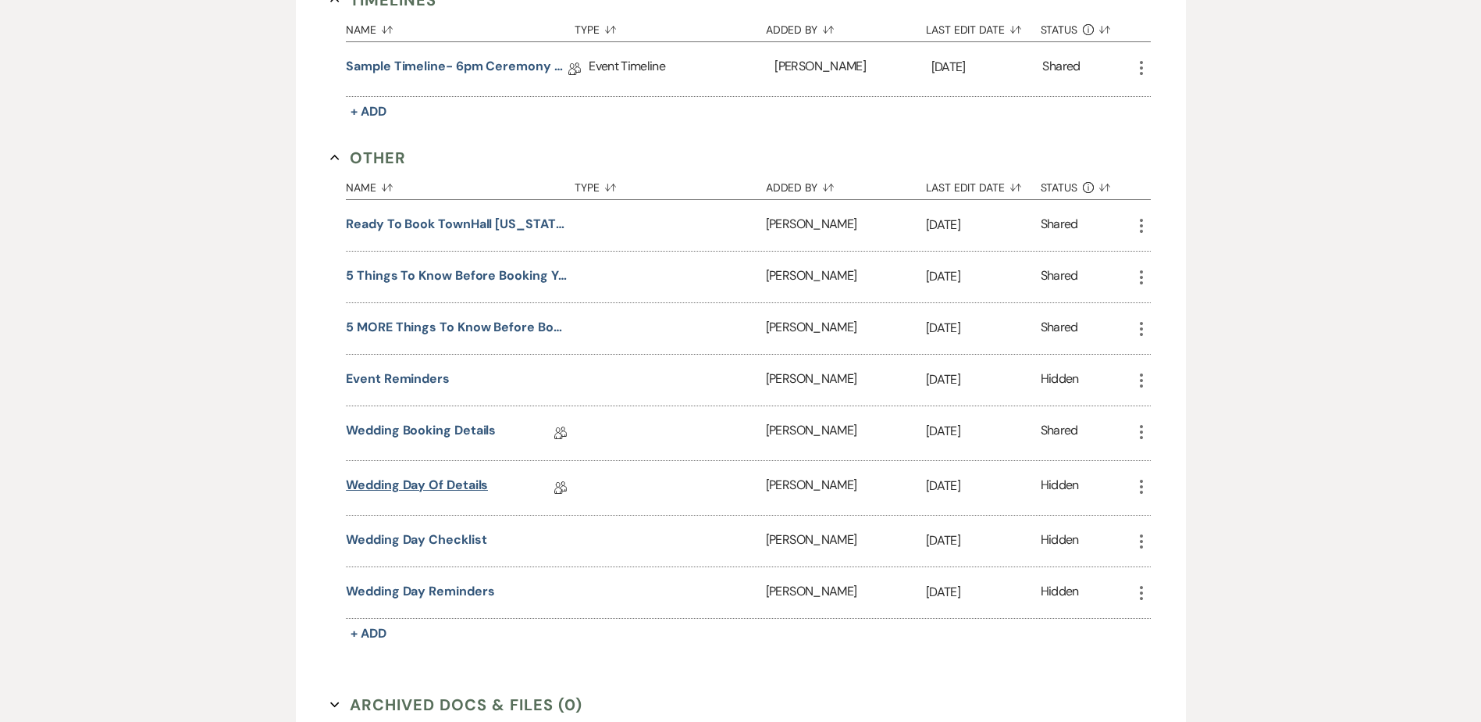
click at [384, 483] on link "Wedding Day Of Details" at bounding box center [417, 488] width 142 height 24
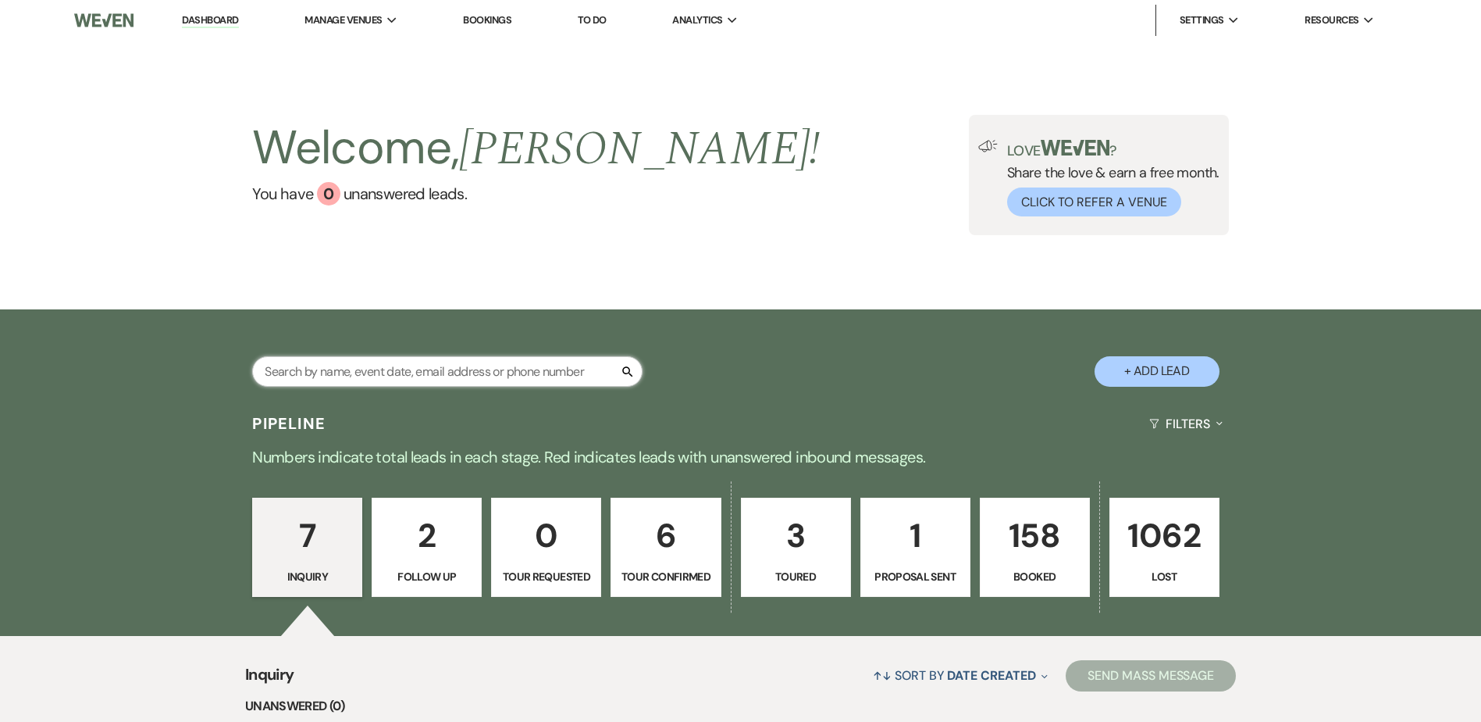
click at [445, 364] on input "text" at bounding box center [447, 371] width 390 height 30
type input "[PERSON_NAME]"
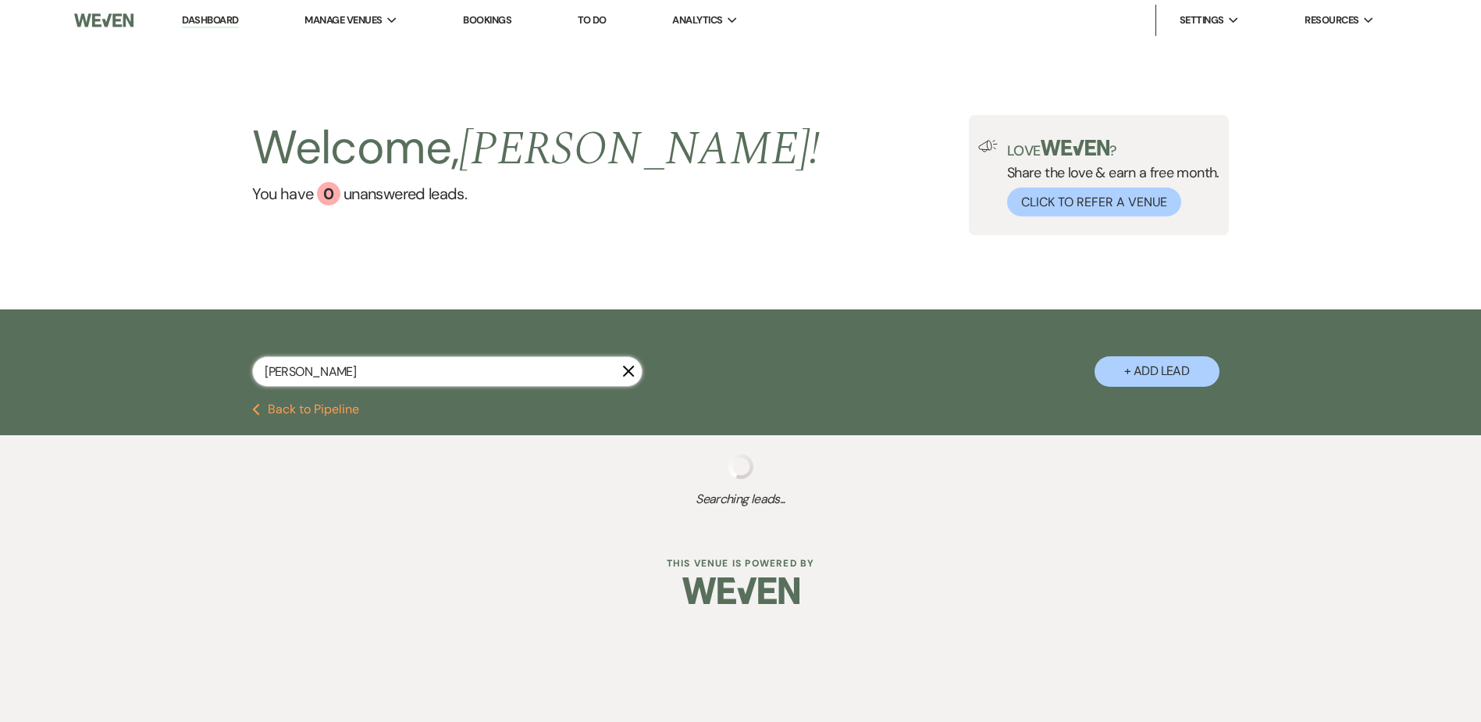
select select "8"
select select "5"
select select "8"
select select "5"
select select "8"
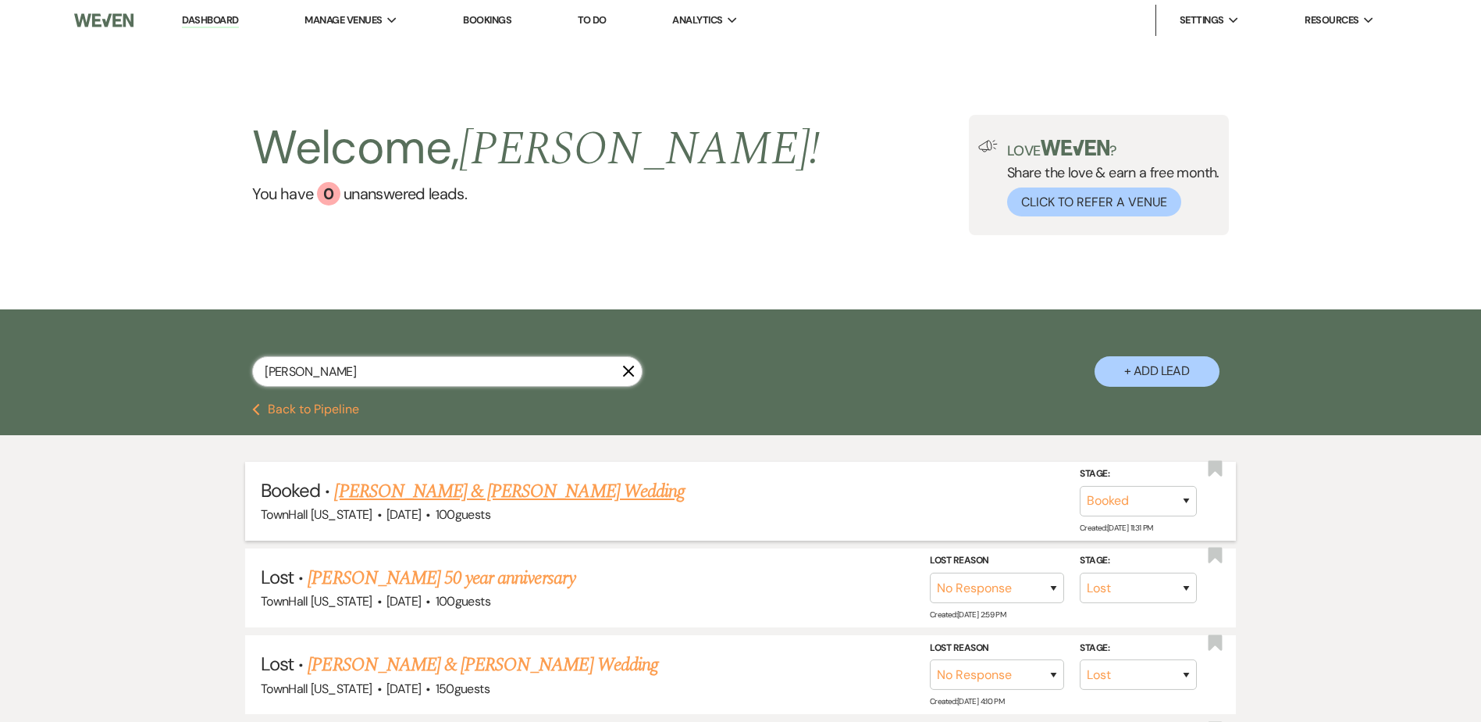
type input "[PERSON_NAME]"
click at [525, 479] on link "[PERSON_NAME] & [PERSON_NAME] Wedding" at bounding box center [509, 491] width 350 height 28
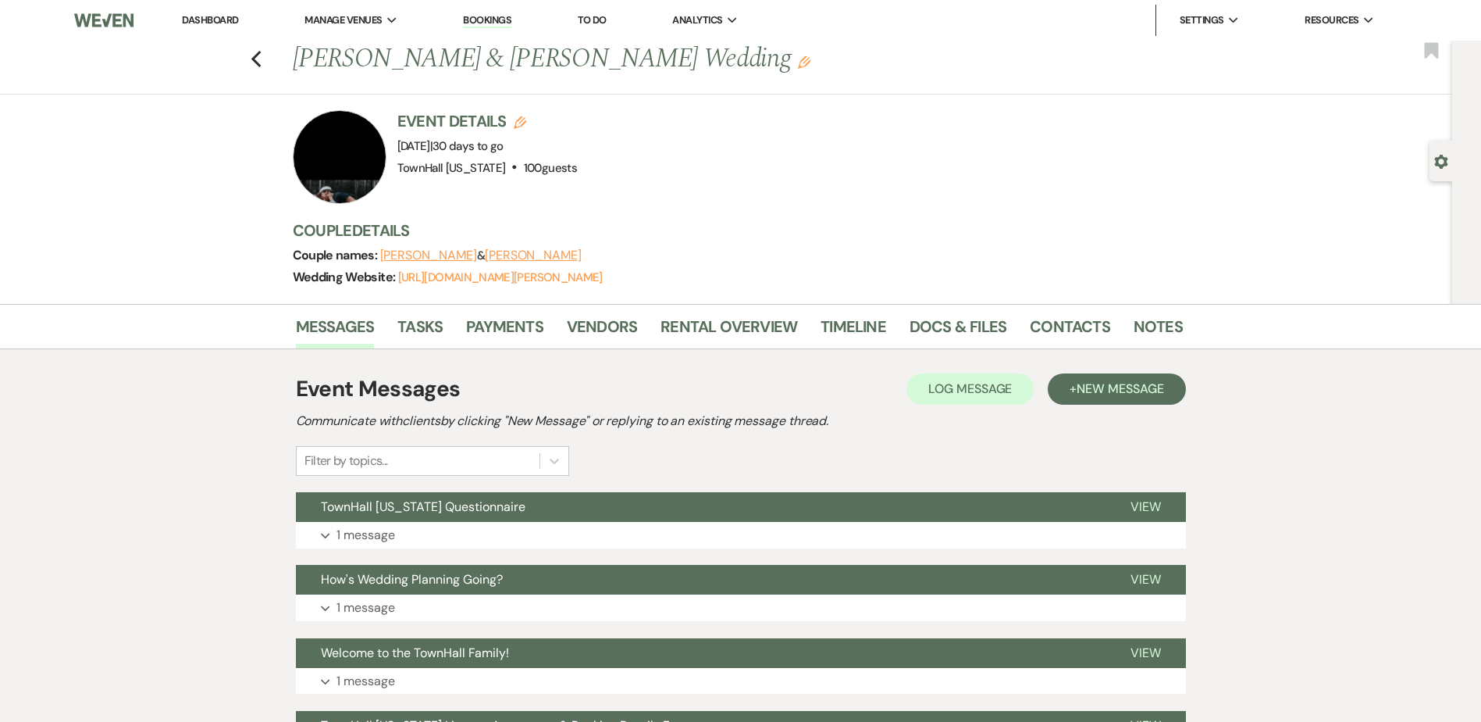
click at [522, 123] on icon "Edit" at bounding box center [520, 122] width 12 height 12
select select "594"
select select "false"
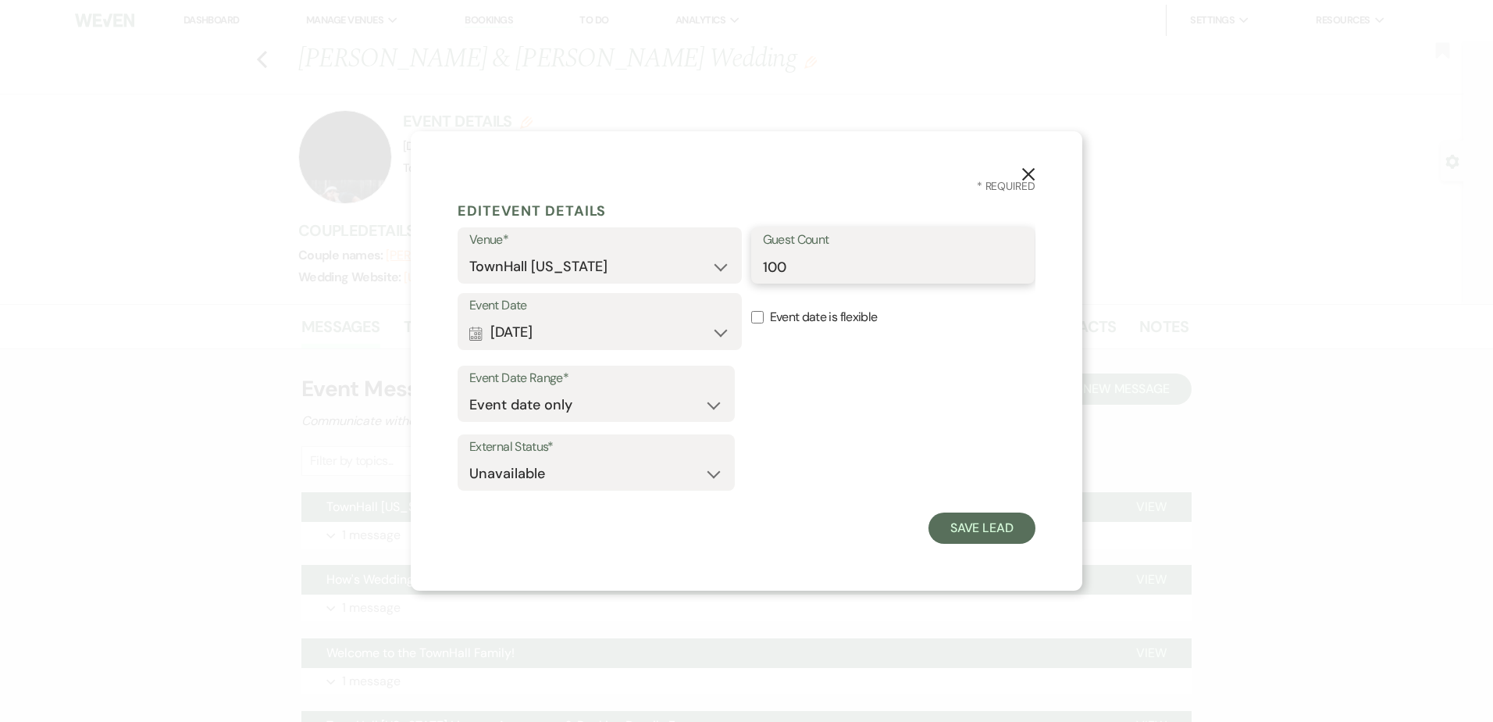
drag, startPoint x: 797, startPoint y: 272, endPoint x: 723, endPoint y: 266, distance: 73.7
click at [723, 266] on div "Venue* [GEOGRAPHIC_DATA] [US_STATE] Guest Count 100" at bounding box center [747, 260] width 578 height 66
type input "85"
click at [995, 539] on button "Save Lead" at bounding box center [982, 527] width 107 height 31
